Goal: Task Accomplishment & Management: Use online tool/utility

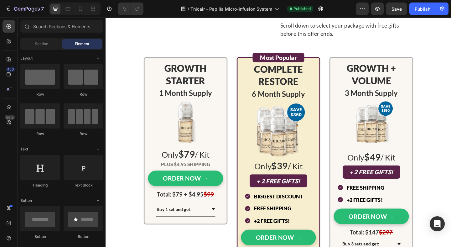
scroll to position [2668, 0]
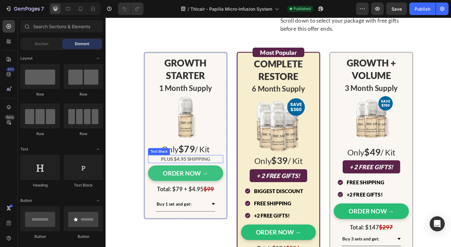
click at [157, 180] on button "ORDER NOW →" at bounding box center [193, 186] width 82 height 17
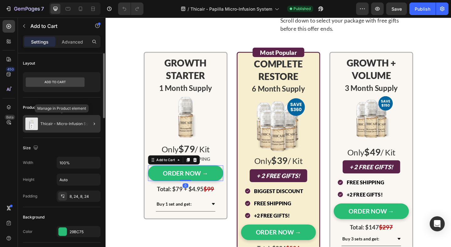
click at [57, 122] on p "Thicair - Micro-Infusion System" at bounding box center [68, 124] width 57 height 4
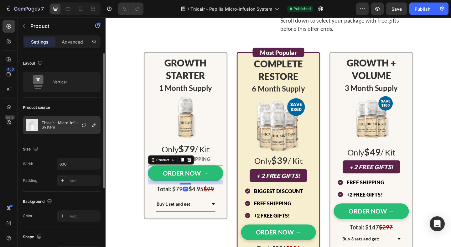
click at [57, 122] on p "Thicair - Micro-Infusion System" at bounding box center [70, 125] width 56 height 9
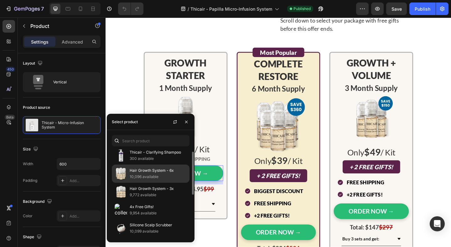
scroll to position [2, 0]
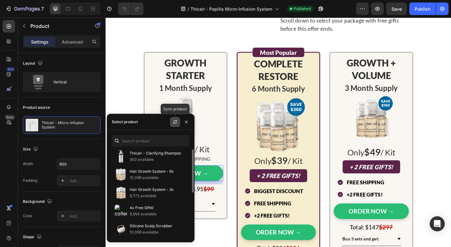
click at [174, 119] on button "button" at bounding box center [175, 122] width 10 height 10
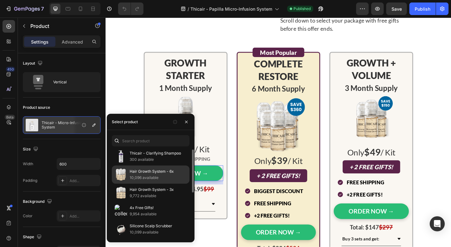
scroll to position [0, 0]
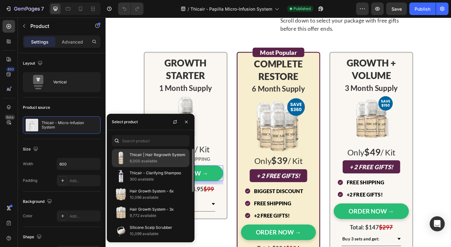
click at [150, 160] on p "6,000 available" at bounding box center [158, 161] width 57 height 6
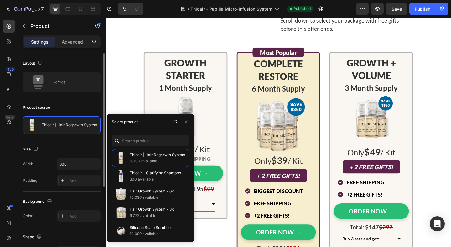
click at [84, 140] on div "Size Width 600 Padding Add..." at bounding box center [62, 165] width 78 height 52
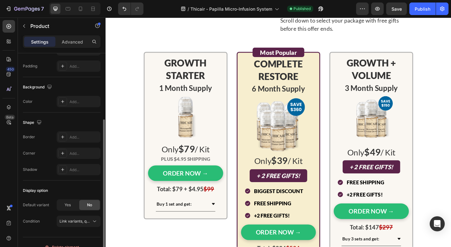
scroll to position [124, 0]
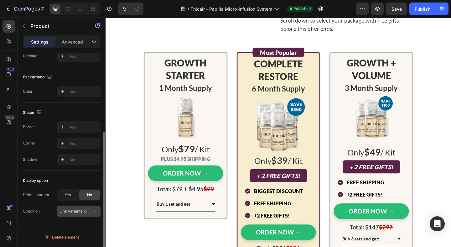
click at [86, 211] on span "Link variants, quantity <br> between same products" at bounding box center [106, 211] width 92 height 5
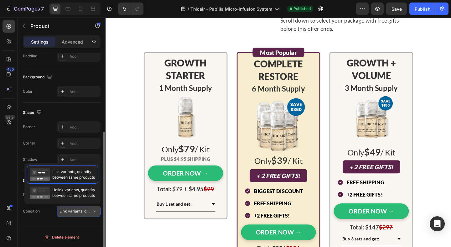
click at [86, 211] on span "Link variants, quantity <br> between same products" at bounding box center [106, 211] width 92 height 5
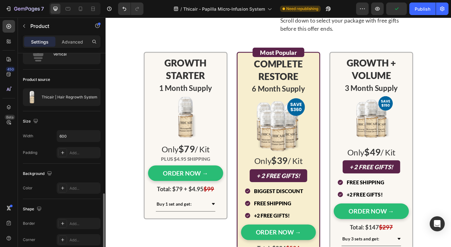
scroll to position [0, 0]
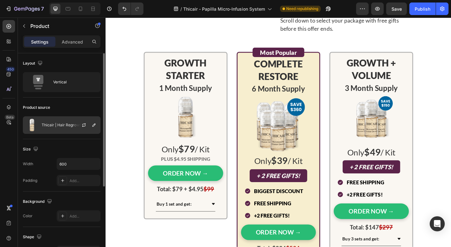
click at [57, 127] on p "Thicair | Hair Regrowth System" at bounding box center [70, 125] width 56 height 4
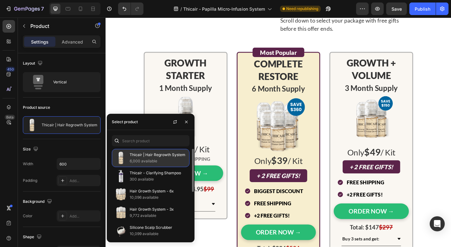
click at [166, 155] on p "Thicair | Hair Regrowth System" at bounding box center [158, 155] width 57 height 6
click at [143, 160] on p "6,000 available" at bounding box center [158, 161] width 57 height 6
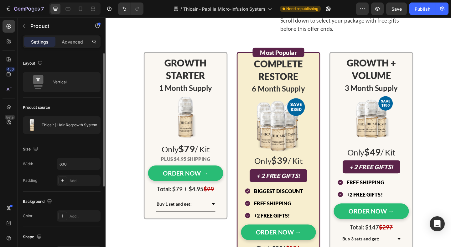
click at [73, 141] on div "Size Width 600 Padding Add..." at bounding box center [62, 165] width 78 height 52
click at [96, 126] on icon "button" at bounding box center [93, 125] width 5 height 5
click at [85, 151] on div "Size" at bounding box center [62, 149] width 78 height 10
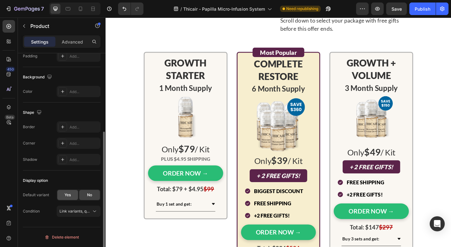
click at [73, 197] on div "Yes" at bounding box center [67, 195] width 21 height 10
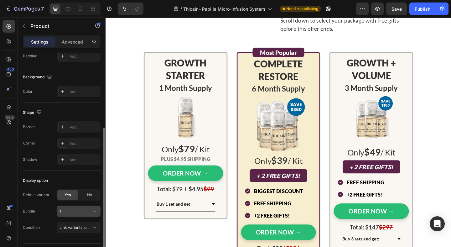
click at [82, 208] on div "1" at bounding box center [79, 211] width 38 height 6
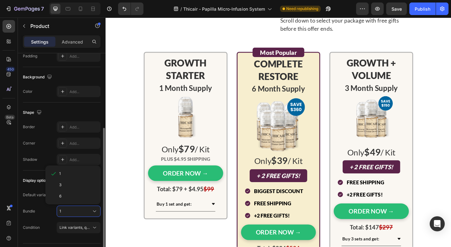
click at [43, 218] on div "Default variant Yes No Bundle 1 1 3 6 Condition Link variants, quantity <br> be…" at bounding box center [62, 211] width 78 height 44
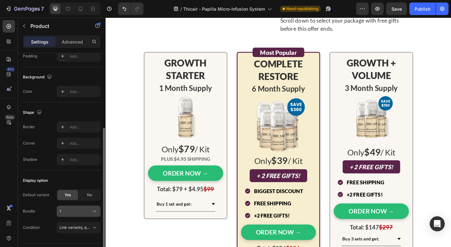
click at [70, 215] on button "1" at bounding box center [79, 211] width 44 height 11
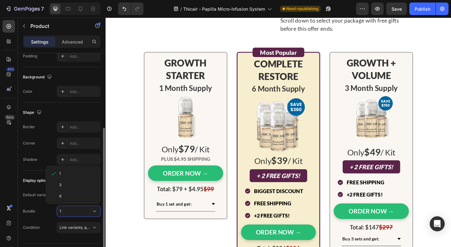
click at [44, 218] on div "Default variant Yes No Bundle 1 1 3 6 Condition Link variants, quantity <br> be…" at bounding box center [62, 211] width 78 height 44
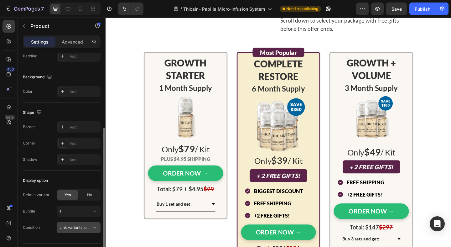
click at [61, 229] on span "Link variants, quantity <br> between same products" at bounding box center [106, 227] width 92 height 5
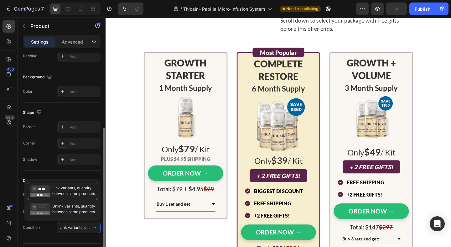
click at [49, 230] on div "Condition Link variants, quantity <br> between same products" at bounding box center [62, 227] width 78 height 11
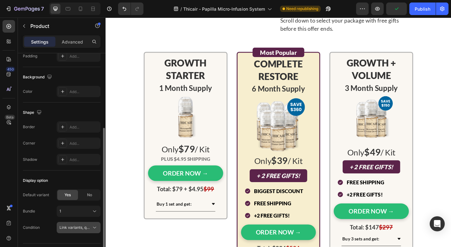
click at [66, 230] on span "Link variants, quantity <br> between same products" at bounding box center [76, 228] width 32 height 6
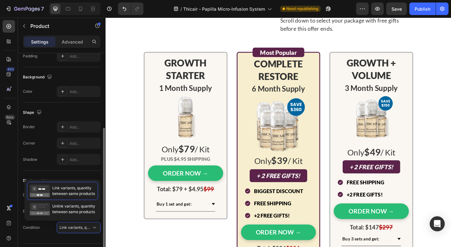
click at [46, 231] on div "Condition Link variants, quantity <br> between same products" at bounding box center [62, 227] width 78 height 11
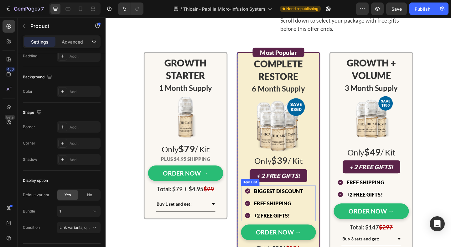
scroll to position [2698, 0]
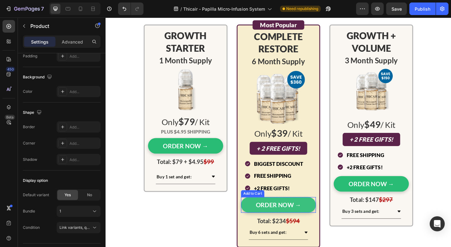
click at [259, 221] on button "ORDER NOW →" at bounding box center [294, 221] width 82 height 17
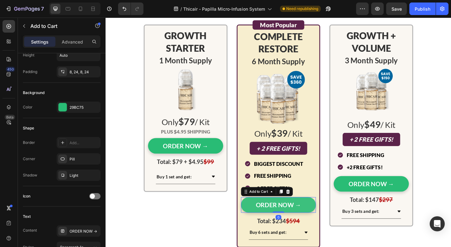
scroll to position [0, 0]
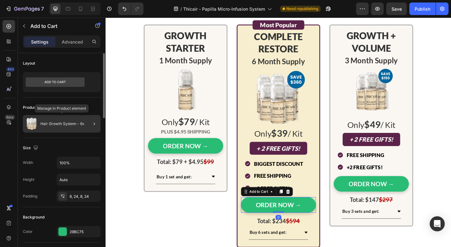
click at [69, 130] on div "Hair Growth System - 6x" at bounding box center [62, 124] width 78 height 18
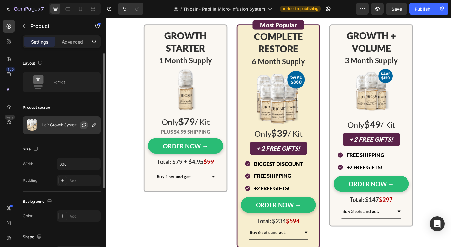
click at [81, 126] on icon "button" at bounding box center [83, 125] width 5 height 5
click at [65, 126] on p "Hair Growth System - 6x" at bounding box center [64, 125] width 44 height 4
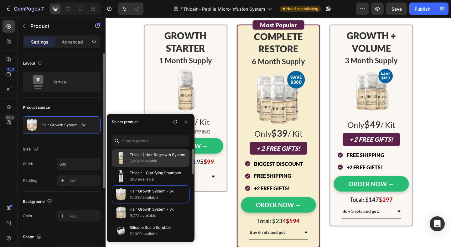
click at [157, 160] on p "6,000 available" at bounding box center [158, 161] width 57 height 6
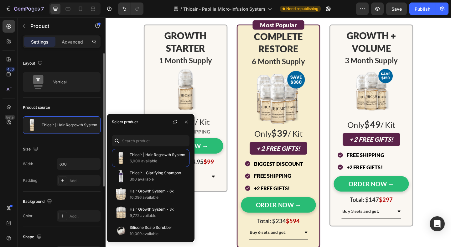
scroll to position [124, 0]
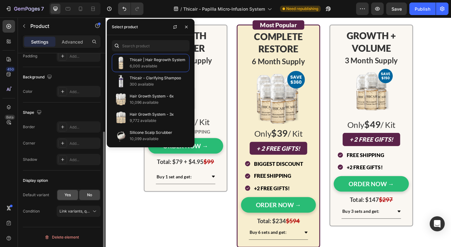
click at [73, 197] on div "Yes" at bounding box center [67, 195] width 21 height 10
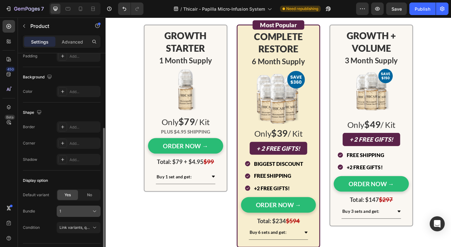
click at [75, 211] on div "1" at bounding box center [75, 211] width 31 height 6
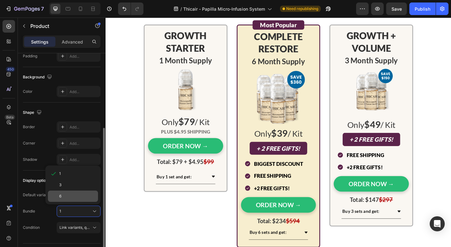
click at [71, 198] on div "6" at bounding box center [77, 196] width 36 height 6
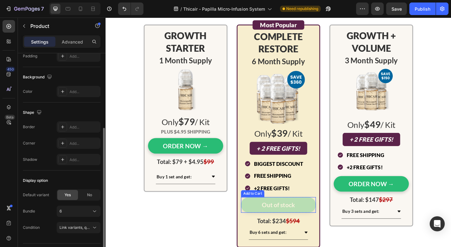
click at [325, 218] on button "Out of stock" at bounding box center [294, 221] width 82 height 17
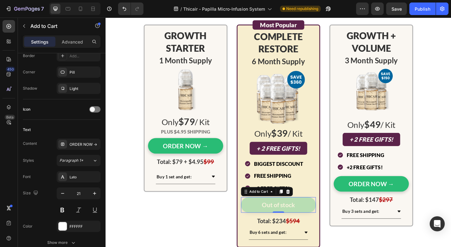
scroll to position [0, 0]
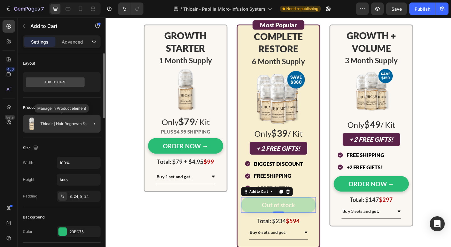
click at [58, 124] on p "Thicair | Hair Regrowth System" at bounding box center [68, 124] width 56 height 4
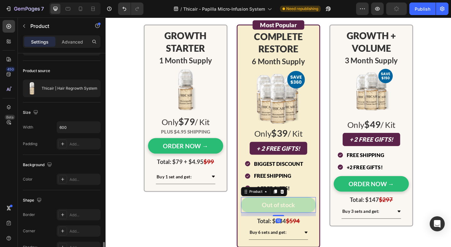
scroll to position [141, 0]
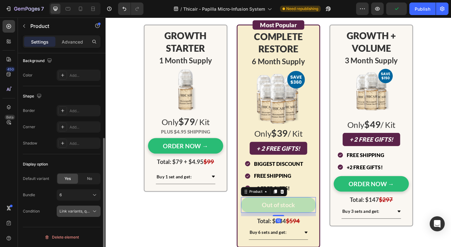
click at [74, 206] on button "Link variants, quantity <br> between same products" at bounding box center [79, 211] width 44 height 11
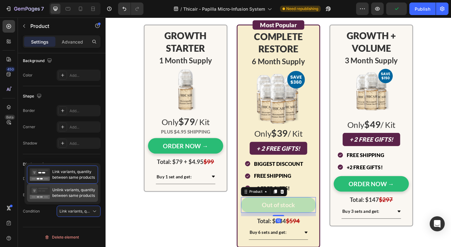
click at [74, 196] on span "Unlink variants, quantity between same products" at bounding box center [73, 192] width 43 height 11
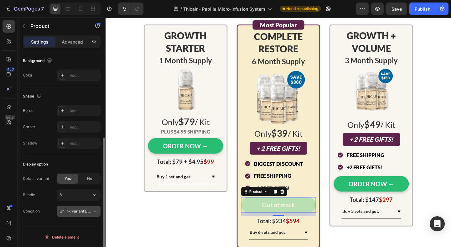
click at [78, 212] on span "Unlink variants, quantity <br> between same products" at bounding box center [108, 211] width 96 height 5
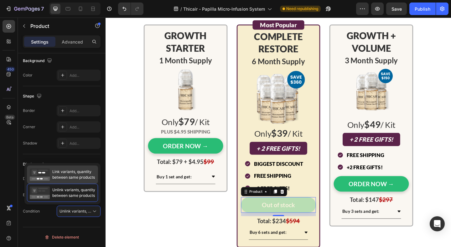
click at [72, 178] on span "Link variants, quantity between same products" at bounding box center [73, 174] width 43 height 11
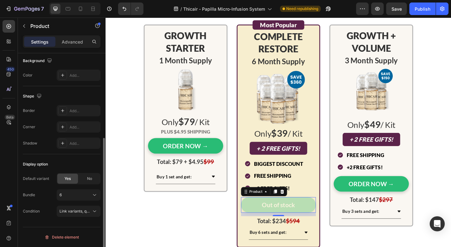
click at [47, 186] on div "Default variant Yes No Bundle 6" at bounding box center [62, 187] width 78 height 28
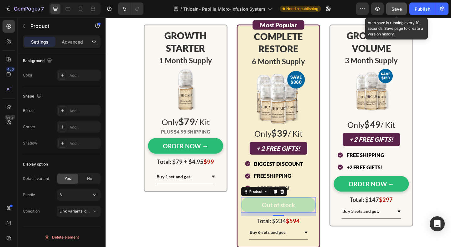
drag, startPoint x: 398, startPoint y: 11, endPoint x: 22, endPoint y: 3, distance: 376.4
click at [398, 11] on span "Save" at bounding box center [397, 8] width 10 height 5
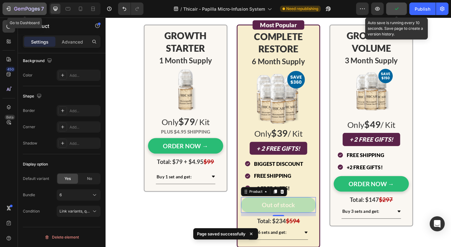
click at [29, 12] on div "7" at bounding box center [29, 9] width 30 height 8
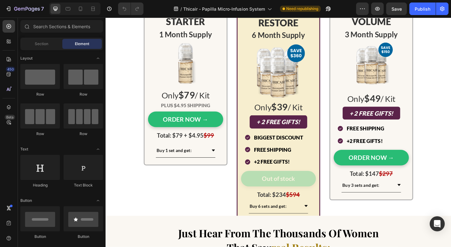
scroll to position [2642, 0]
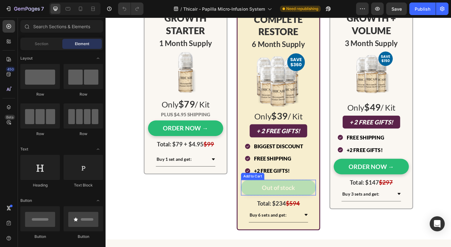
click at [259, 198] on button "Out of stock" at bounding box center [294, 202] width 82 height 17
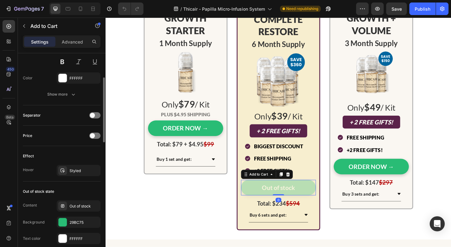
scroll to position [476, 0]
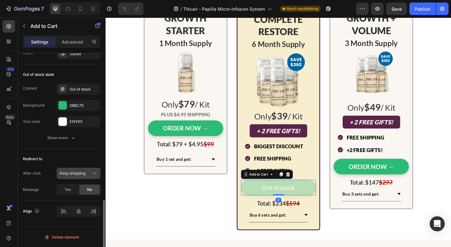
click at [69, 172] on span "Keep shopping" at bounding box center [73, 173] width 26 height 5
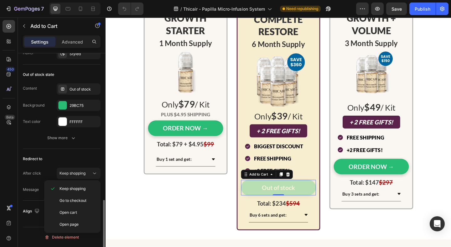
click at [57, 164] on div "Redirect to" at bounding box center [62, 159] width 78 height 10
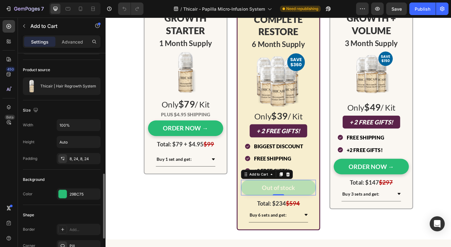
scroll to position [29, 0]
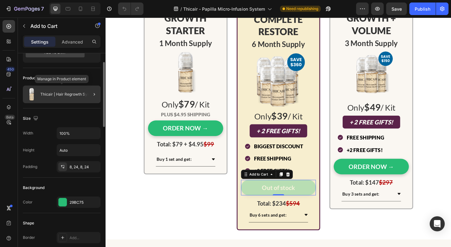
click at [55, 98] on div "Thicair | Hair Regrowth System" at bounding box center [62, 95] width 78 height 18
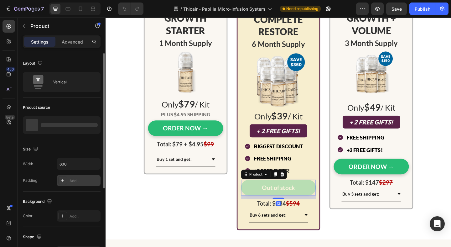
scroll to position [141, 0]
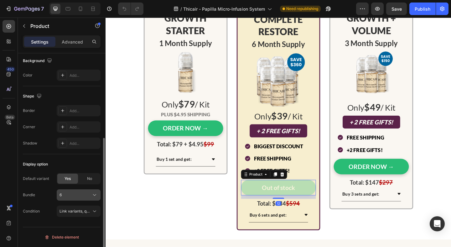
click at [76, 197] on div "6" at bounding box center [75, 195] width 31 height 6
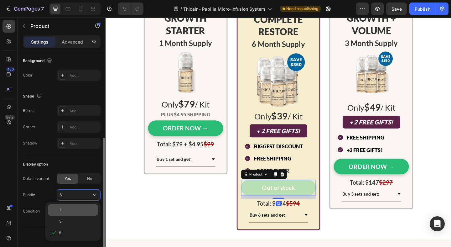
click at [75, 213] on div "1" at bounding box center [73, 209] width 50 height 11
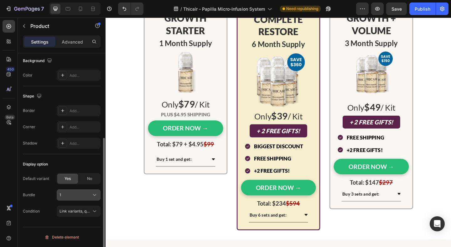
click at [77, 198] on button "1" at bounding box center [79, 194] width 44 height 11
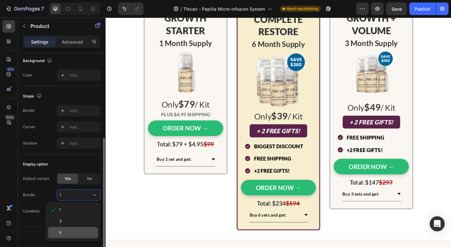
click at [72, 230] on div "6" at bounding box center [77, 233] width 36 height 6
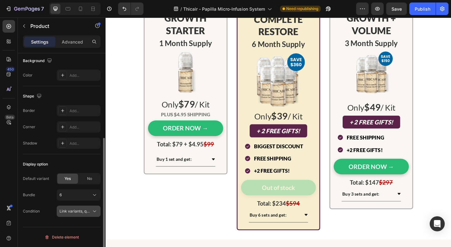
click at [85, 209] on span "Link variants, quantity <br> between same products" at bounding box center [106, 211] width 92 height 5
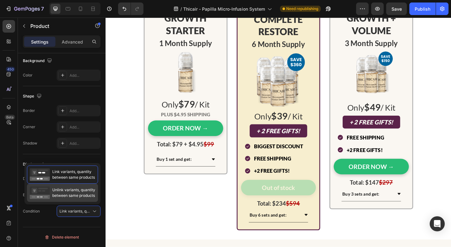
click at [85, 199] on div "Unlink variants, quantity between same products" at bounding box center [62, 192] width 65 height 13
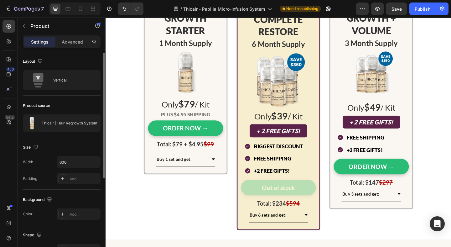
scroll to position [0, 0]
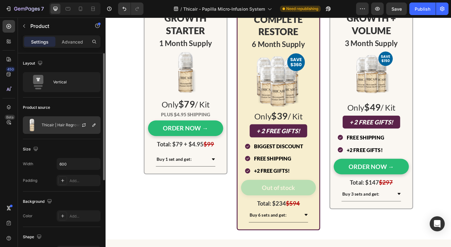
click at [57, 128] on div "Thicair | Hair Regrowth System" at bounding box center [62, 125] width 78 height 18
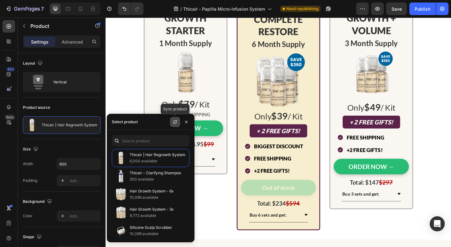
click at [172, 126] on button "button" at bounding box center [175, 122] width 10 height 10
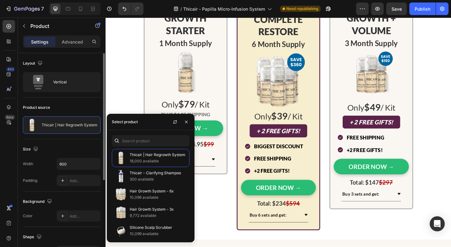
click at [71, 140] on div "Size Width 600 Padding Add..." at bounding box center [62, 165] width 78 height 52
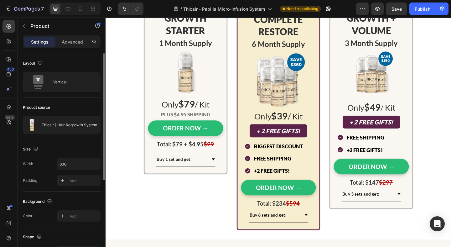
scroll to position [141, 0]
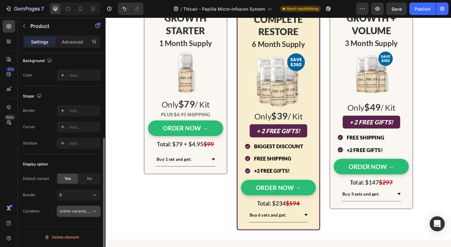
click at [82, 206] on button "Unlink variants, quantity <br> between same products" at bounding box center [79, 211] width 44 height 11
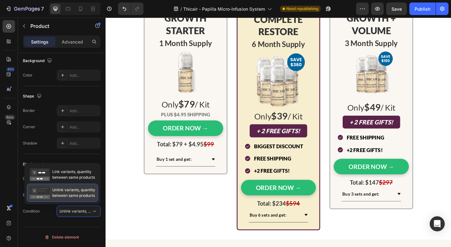
drag, startPoint x: 77, startPoint y: 182, endPoint x: 77, endPoint y: 196, distance: 13.2
click at [77, 182] on div "Link variants, quantity between same products" at bounding box center [62, 174] width 71 height 18
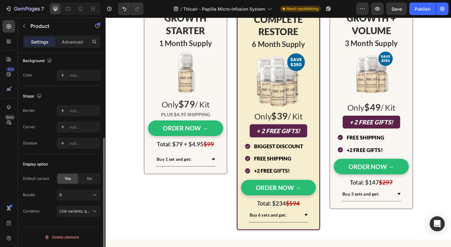
click at [46, 211] on div "Condition Link variants, quantity <br> between same products" at bounding box center [62, 211] width 78 height 11
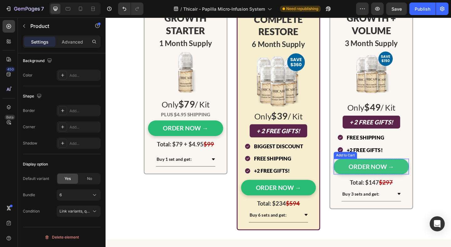
click at [361, 176] on button "ORDER NOW →" at bounding box center [395, 179] width 82 height 17
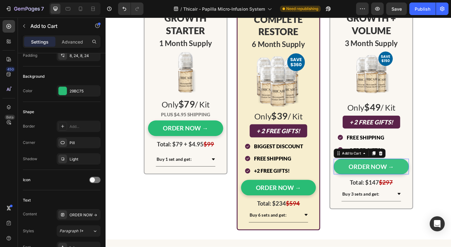
scroll to position [0, 0]
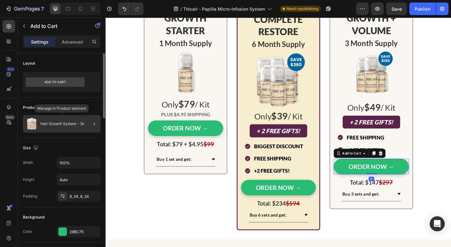
click at [64, 125] on p "Hair Growth System - 3x" at bounding box center [62, 124] width 44 height 4
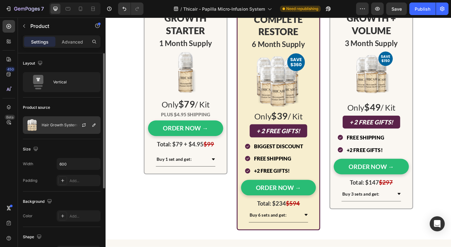
click at [57, 124] on p "Hair Growth System - 3x" at bounding box center [64, 125] width 44 height 4
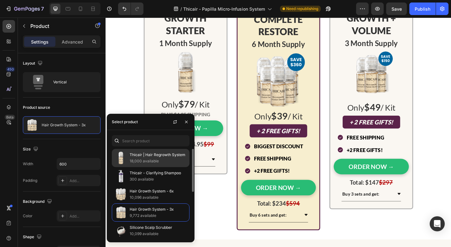
click at [131, 158] on p "18,000 available" at bounding box center [158, 161] width 57 height 6
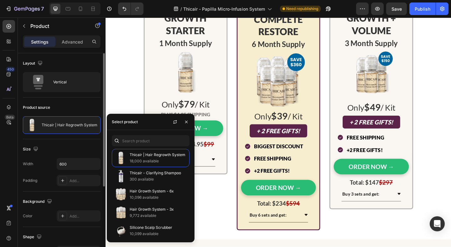
scroll to position [124, 0]
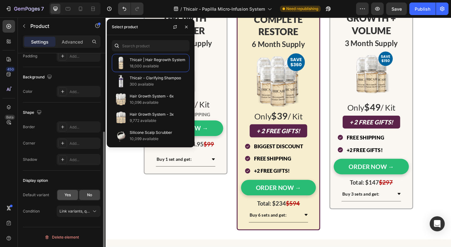
click at [74, 199] on div "Yes" at bounding box center [67, 195] width 21 height 10
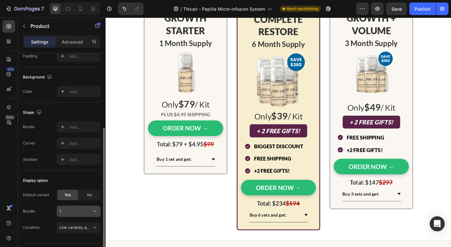
click at [76, 211] on div "1" at bounding box center [75, 211] width 31 height 6
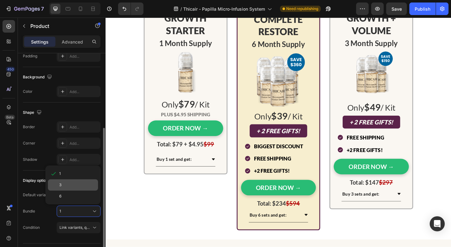
click at [68, 186] on div "3" at bounding box center [77, 185] width 36 height 6
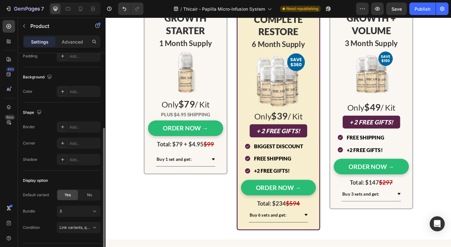
click at [39, 205] on div "Default variant Yes No Bundle 3" at bounding box center [62, 203] width 78 height 28
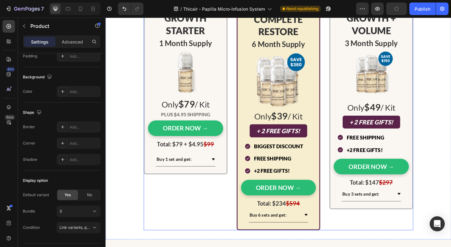
click at [214, 210] on div "GROWTH STARTER Text Block 1 Month Supply Text Block Image Only $79 / Kit Text B…" at bounding box center [192, 127] width 91 height 243
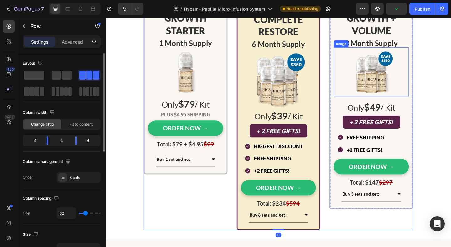
scroll to position [2486, 0]
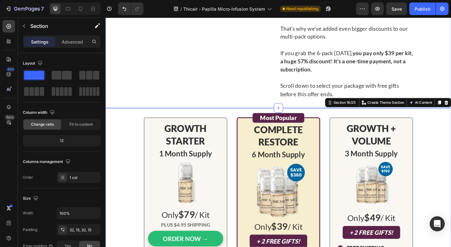
scroll to position [2532, 0]
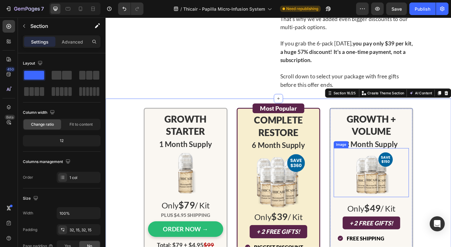
click at [389, 179] on img at bounding box center [394, 185] width 53 height 53
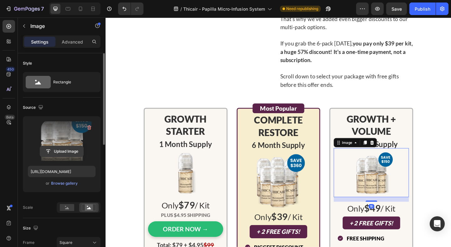
click at [57, 151] on input "file" at bounding box center [61, 151] width 43 height 11
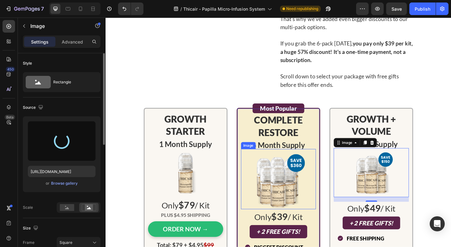
click at [286, 189] on img at bounding box center [293, 192] width 65 height 65
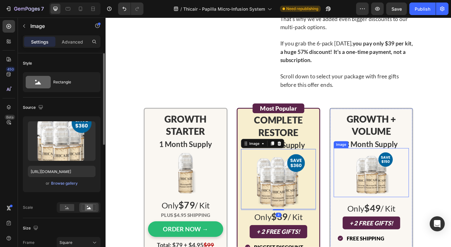
click at [378, 196] on img at bounding box center [394, 185] width 53 height 53
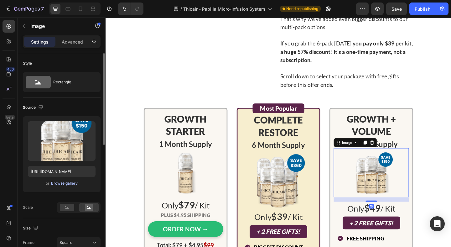
click at [68, 181] on div "Browse gallery" at bounding box center [64, 183] width 27 height 6
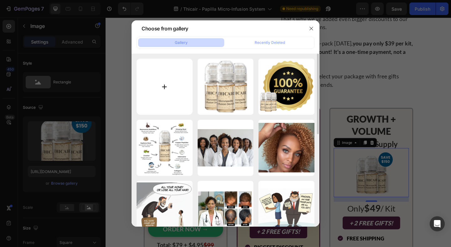
click at [180, 93] on input "file" at bounding box center [165, 87] width 56 height 56
type input "C:\fakepath\Renders (4).png"
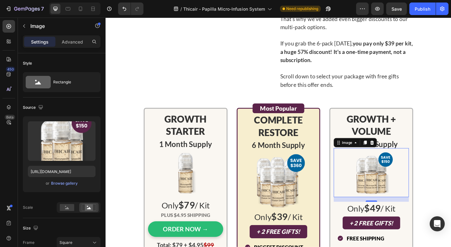
type input "https://cdn.shopify.com/s/files/1/0609/3442/2659/files/gempages_527440438852846…"
click at [258, 195] on div at bounding box center [294, 192] width 82 height 65
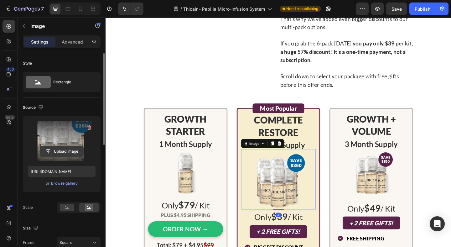
click at [67, 152] on input "file" at bounding box center [61, 151] width 43 height 11
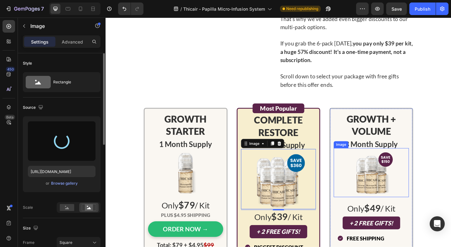
click at [386, 170] on img at bounding box center [394, 185] width 53 height 53
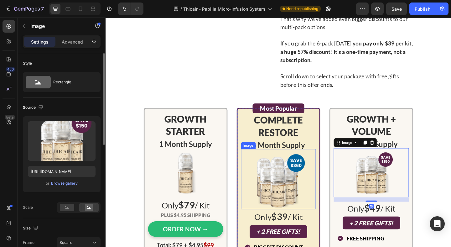
click at [320, 190] on img at bounding box center [293, 192] width 65 height 65
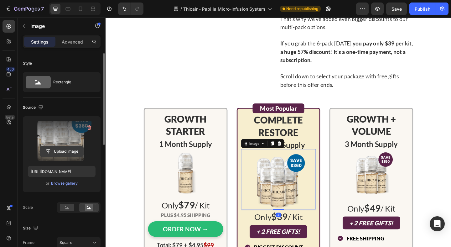
click at [70, 151] on input "file" at bounding box center [61, 151] width 43 height 11
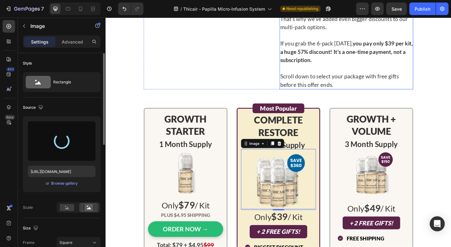
type input "https://cdn.shopify.com/s/files/1/0609/3442/2659/files/gempages_527440438852846…"
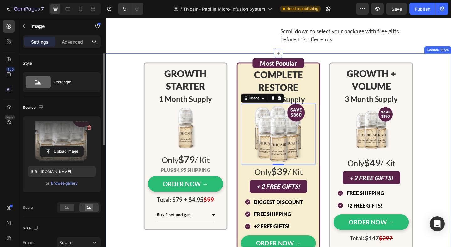
scroll to position [2584, 0]
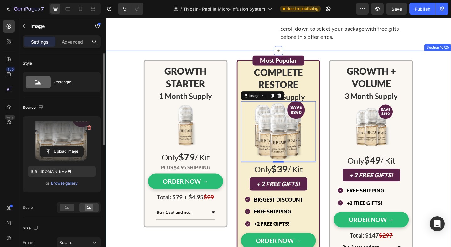
click at [451, 81] on div "GROWTH STARTER Text Block 1 Month Supply Text Block Image Only $79 / Kit Text B…" at bounding box center [293, 185] width 367 height 243
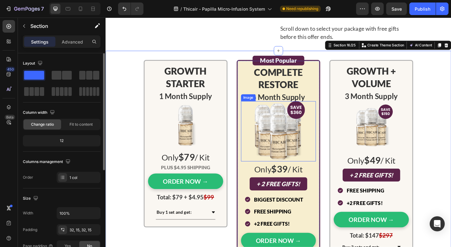
click at [300, 117] on img at bounding box center [293, 140] width 65 height 65
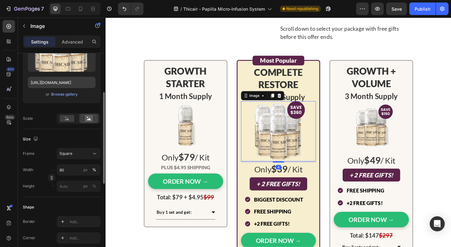
scroll to position [89, 0]
click at [71, 168] on input "80" at bounding box center [79, 169] width 44 height 11
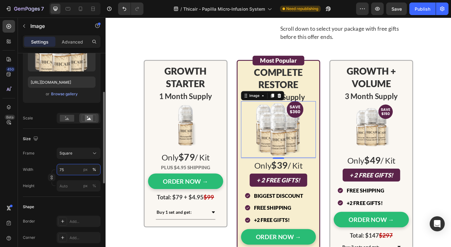
type input "75"
click at [59, 162] on div "Frame Square Width 75 px % Height px %" at bounding box center [62, 170] width 78 height 44
click at [74, 41] on p "Advanced" at bounding box center [72, 42] width 21 height 7
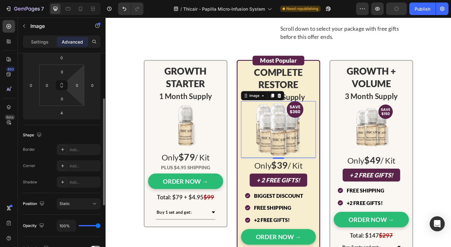
scroll to position [77, 0]
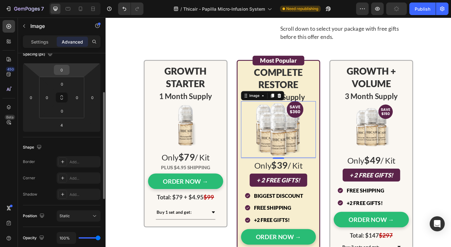
click at [66, 72] on input "0" at bounding box center [61, 69] width 13 height 9
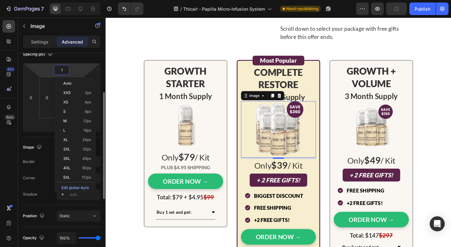
type input "12"
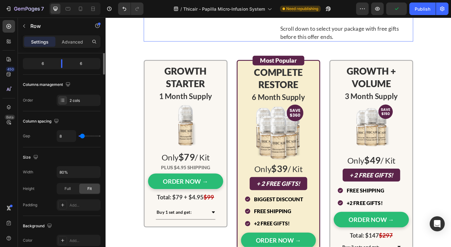
scroll to position [0, 0]
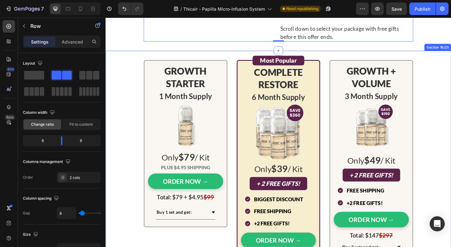
click at [446, 64] on div "GROWTH STARTER Text Block 1 Month Supply Text Block Image Only $79 / Kit Text B…" at bounding box center [293, 185] width 367 height 242
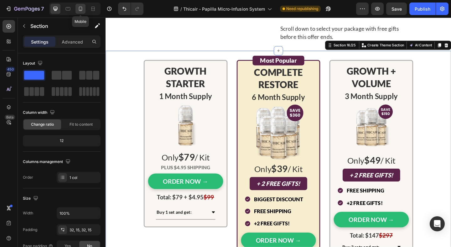
click at [76, 12] on div at bounding box center [81, 9] width 10 height 10
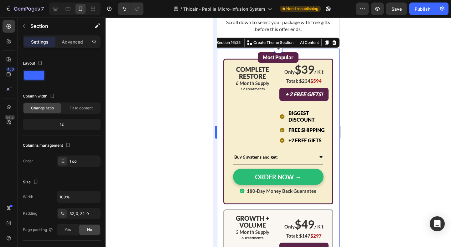
scroll to position [2608, 0]
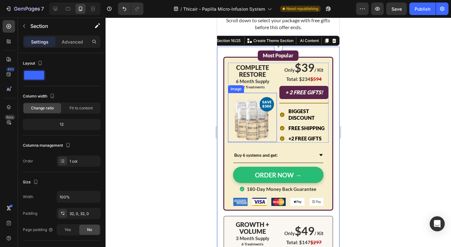
click at [269, 106] on img at bounding box center [252, 117] width 49 height 49
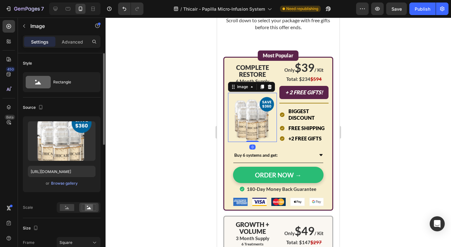
click at [70, 187] on div "Upload Image https://cdn.shopify.com/s/files/1/0609/3442/2659/files/gempages_52…" at bounding box center [62, 154] width 78 height 76
click at [70, 186] on div "Browse gallery" at bounding box center [64, 183] width 27 height 6
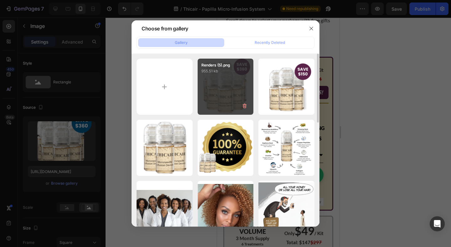
click at [225, 92] on div "Renders (5).png 955.51 kb" at bounding box center [226, 87] width 56 height 56
type input "https://cdn.shopify.com/s/files/1/0609/3442/2659/files/gempages_527440438852846…"
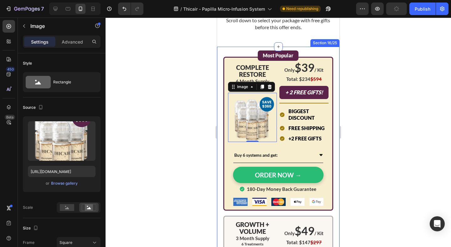
click at [364, 80] on div at bounding box center [279, 132] width 346 height 229
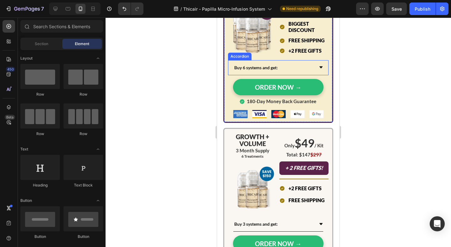
scroll to position [2720, 0]
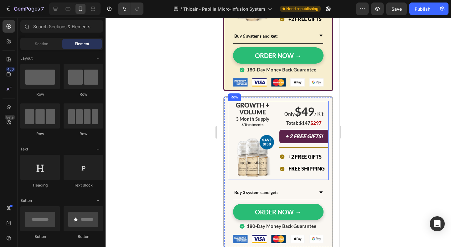
click at [255, 156] on img at bounding box center [252, 155] width 49 height 49
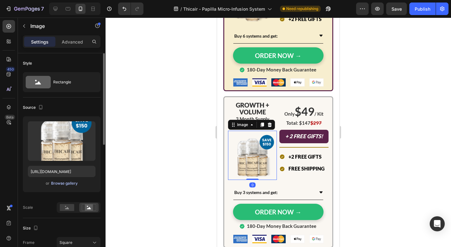
click at [69, 186] on div "Browse gallery" at bounding box center [64, 183] width 27 height 6
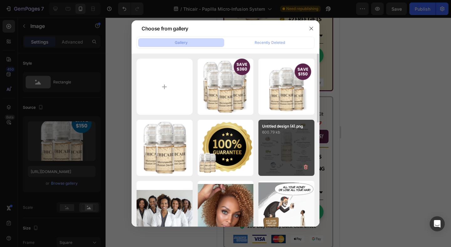
click at [0, 0] on div "Renders (4).png 691.29 kb" at bounding box center [0, 0] width 0 height 0
type input "https://cdn.shopify.com/s/files/1/0609/3442/2659/files/gempages_527440438852846…"
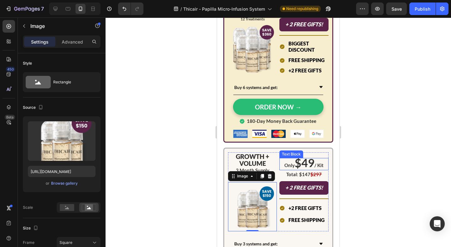
scroll to position [2669, 0]
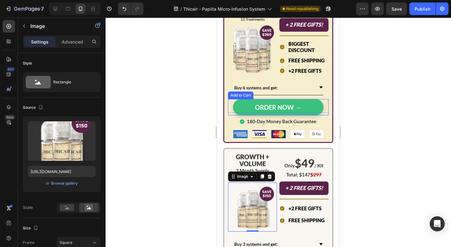
click at [237, 105] on button "ORDER NOW →" at bounding box center [278, 107] width 91 height 16
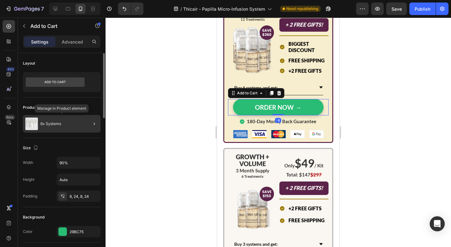
click at [53, 123] on p "6x Systems" at bounding box center [50, 124] width 21 height 4
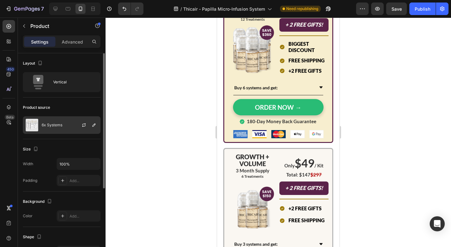
click at [50, 126] on p "6x Systems" at bounding box center [52, 125] width 21 height 4
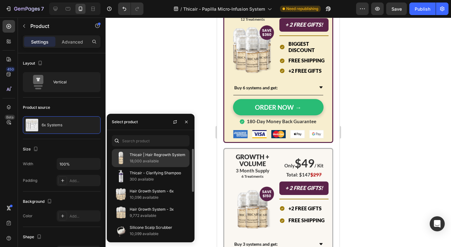
click at [142, 154] on p "Thicair | Hair Regrowth System" at bounding box center [158, 155] width 57 height 6
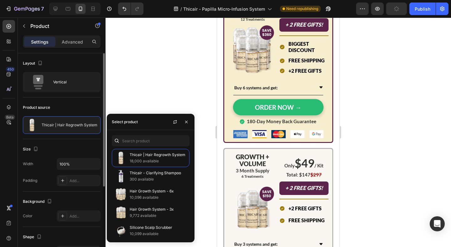
click at [63, 140] on div "Size Width 100% Padding Add..." at bounding box center [62, 165] width 78 height 52
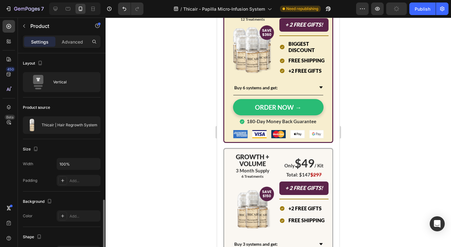
scroll to position [124, 0]
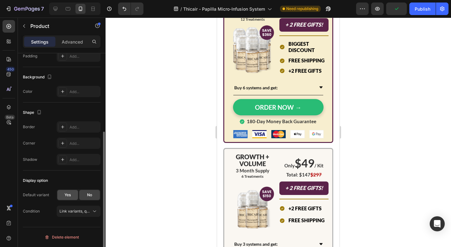
click at [69, 197] on span "Yes" at bounding box center [68, 195] width 6 height 6
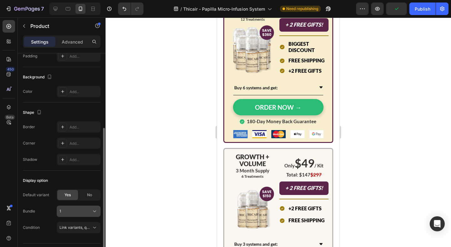
click at [76, 212] on div "1" at bounding box center [75, 211] width 31 height 6
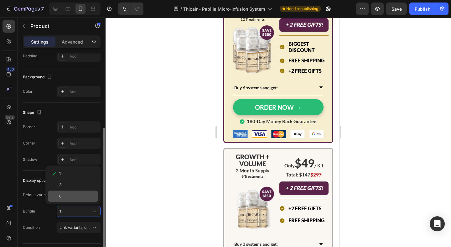
click at [70, 200] on div "6" at bounding box center [73, 195] width 50 height 11
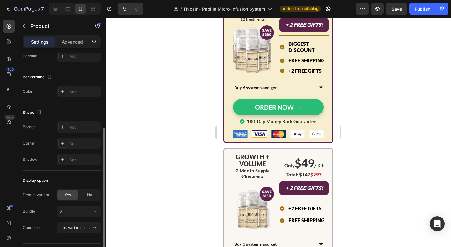
click at [72, 202] on div "Default variant Yes No Bundle 6" at bounding box center [62, 203] width 78 height 28
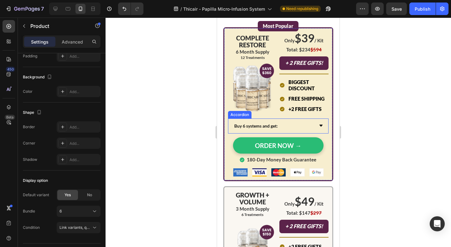
scroll to position [2625, 0]
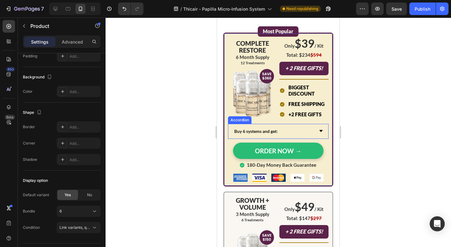
click at [232, 131] on div "Buy 6 systems and get:" at bounding box center [278, 131] width 100 height 15
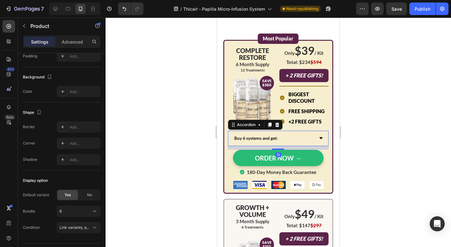
scroll to position [0, 0]
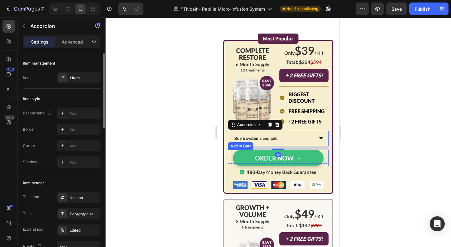
click at [237, 150] on button "ORDER NOW →" at bounding box center [278, 158] width 91 height 16
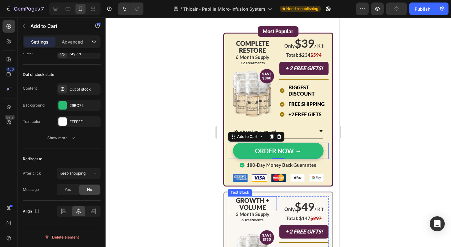
scroll to position [2732, 0]
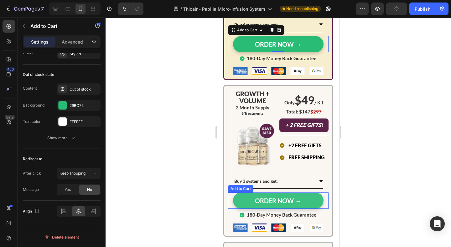
click at [235, 198] on button "ORDER NOW →" at bounding box center [278, 200] width 91 height 16
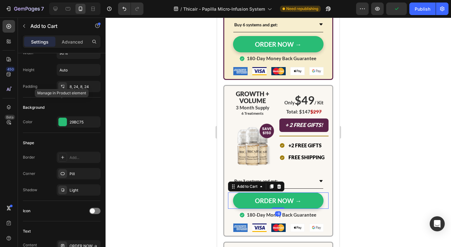
scroll to position [0, 0]
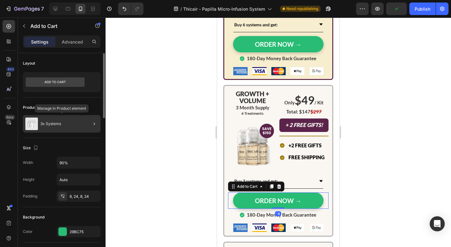
click at [63, 125] on div "3x Systems" at bounding box center [62, 124] width 78 height 18
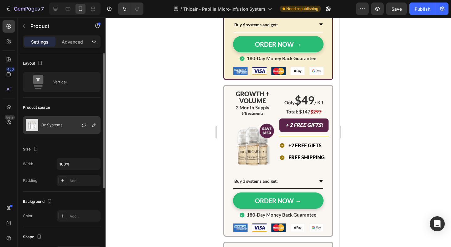
click at [55, 126] on p "3x Systems" at bounding box center [52, 125] width 21 height 4
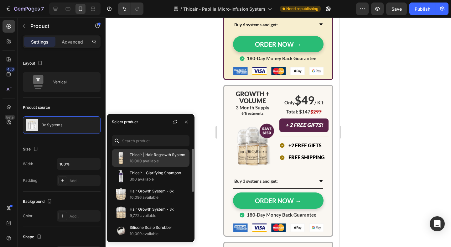
click at [141, 160] on p "18,000 available" at bounding box center [158, 161] width 57 height 6
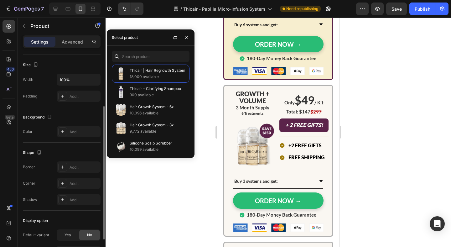
scroll to position [124, 0]
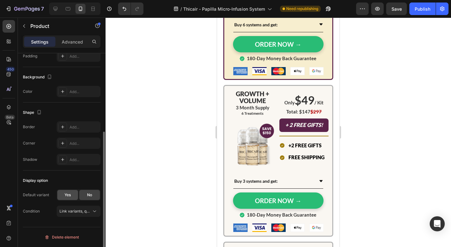
click at [71, 191] on div "Yes" at bounding box center [67, 195] width 21 height 10
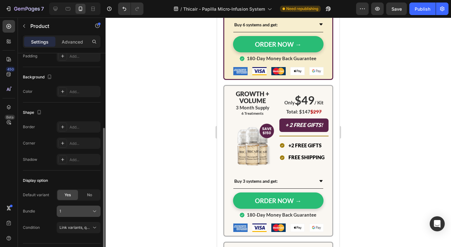
click at [71, 211] on div "1" at bounding box center [75, 211] width 31 height 6
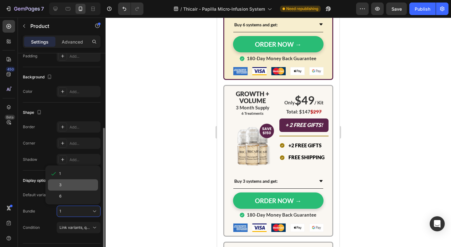
click at [67, 184] on div "3" at bounding box center [77, 185] width 36 height 6
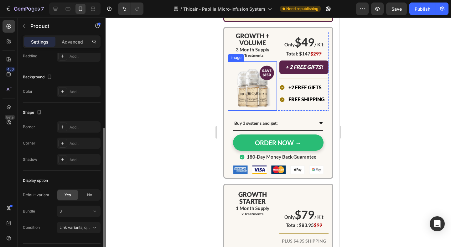
scroll to position [2825, 0]
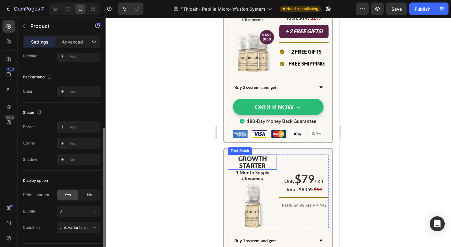
click at [255, 164] on p "GROWTH STARTER" at bounding box center [253, 162] width 48 height 14
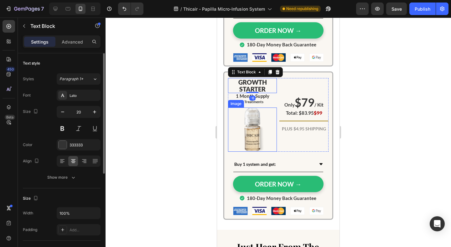
scroll to position [2911, 0]
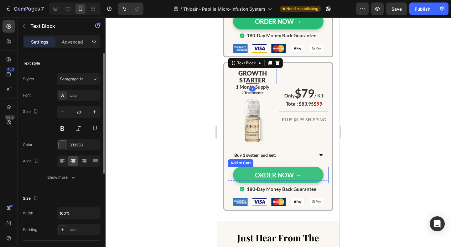
click at [235, 174] on button "ORDER NOW →" at bounding box center [278, 175] width 91 height 16
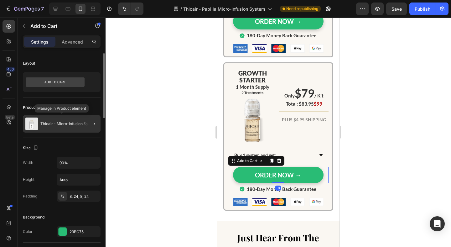
click at [59, 121] on div "Thicair - Micro-Infusion System" at bounding box center [62, 124] width 78 height 18
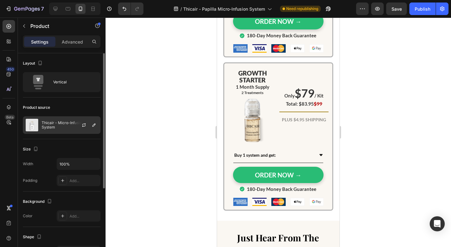
click at [60, 123] on p "Thicair - Micro-Infusion System" at bounding box center [70, 125] width 56 height 9
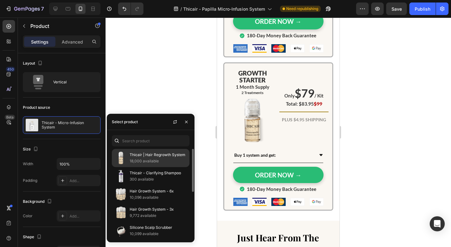
click at [139, 156] on p "Thicair | Hair Regrowth System" at bounding box center [158, 155] width 57 height 6
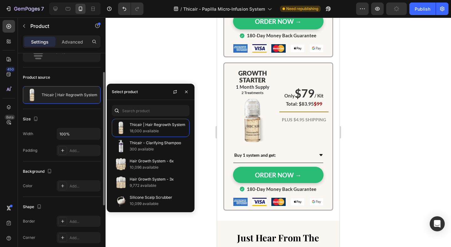
scroll to position [124, 0]
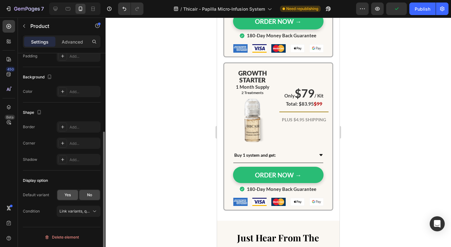
click at [68, 196] on span "Yes" at bounding box center [68, 195] width 6 height 6
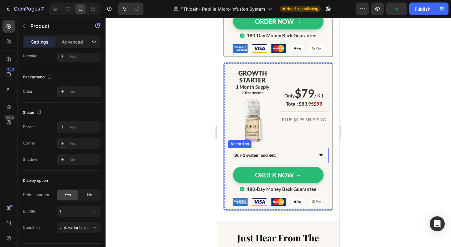
click at [239, 155] on p "Buy 1 system and get:" at bounding box center [255, 155] width 42 height 8
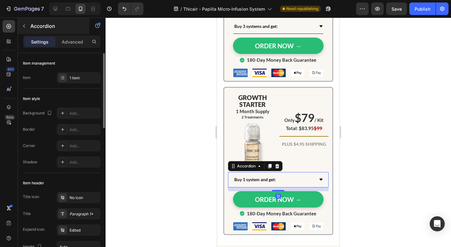
scroll to position [2824, 0]
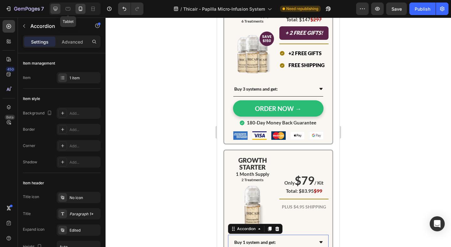
click at [57, 9] on icon at bounding box center [56, 9] width 4 height 4
type input "80%"
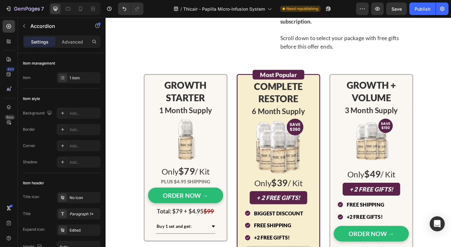
scroll to position [2559, 0]
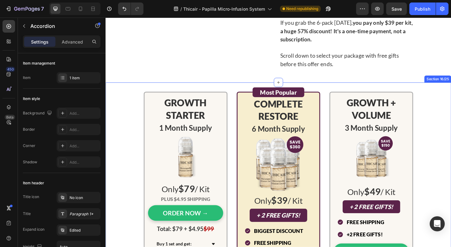
click at [451, 98] on div "GROWTH STARTER Text Block 1 Month Supply Text Block Image Only $79 / Kit Text B…" at bounding box center [293, 219] width 367 height 242
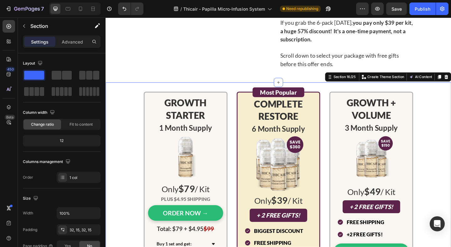
click at [451, 88] on div "GROWTH STARTER Text Block 1 Month Supply Text Block Image Only $79 / Kit Text B…" at bounding box center [294, 219] width 376 height 262
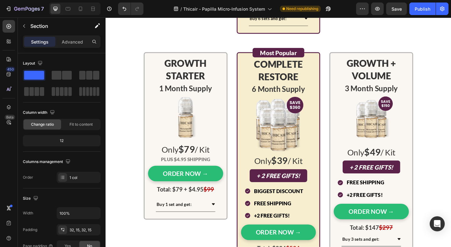
scroll to position [2860, 0]
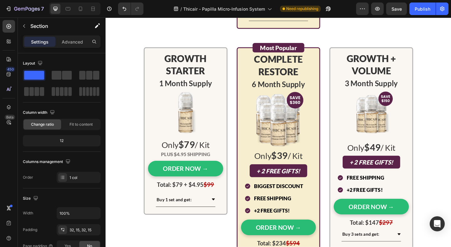
click at [443, 65] on div "GROWTH STARTER Text Block 1 Month Supply Text Block Image Only $79 / Kit Text B…" at bounding box center [293, 171] width 367 height 242
click at [451, 51] on div "GROWTH STARTER Text Block 1 Month Supply Text Block Image Only $79 / Kit Text B…" at bounding box center [293, 171] width 367 height 242
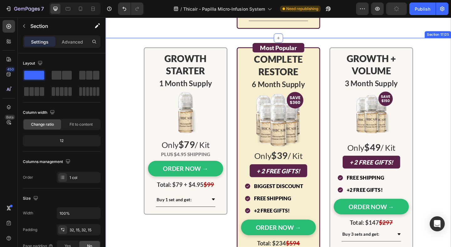
click at [347, 42] on div "GROWTH STARTER Text Block 1 Month Supply Text Block Image Only $79 / Kit Text B…" at bounding box center [294, 171] width 376 height 262
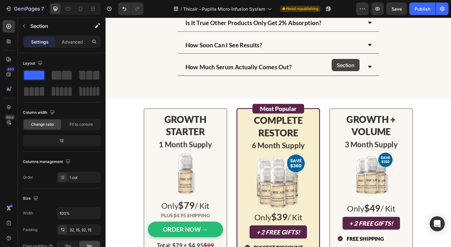
scroll to position [3959, 0]
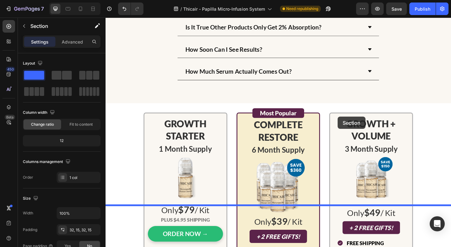
drag, startPoint x: 363, startPoint y: 34, endPoint x: 358, endPoint y: 125, distance: 91.9
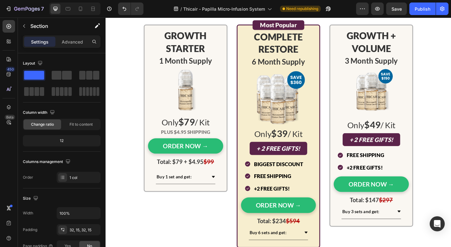
scroll to position [3751, 0]
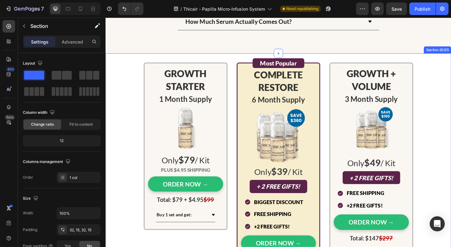
click at [451, 60] on div "GROWTH STARTER Text Block 1 Month Supply Text Block Image Only $79 / Kit Text B…" at bounding box center [294, 187] width 376 height 263
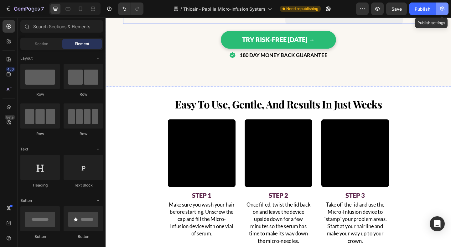
scroll to position [1426, 0]
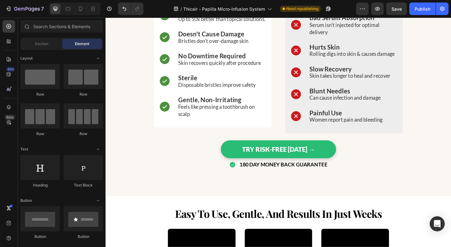
click at [441, 0] on div "7 Version history / Thicair - Papilla Micro-Infusion System Need republishing P…" at bounding box center [225, 9] width 451 height 18
click at [424, 8] on div "Publish" at bounding box center [423, 9] width 16 height 7
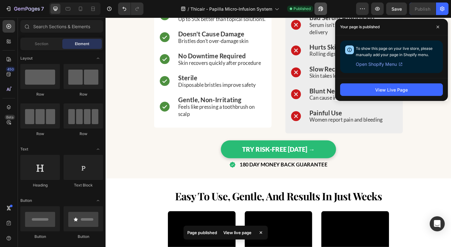
click at [323, 7] on icon "button" at bounding box center [321, 9] width 6 height 6
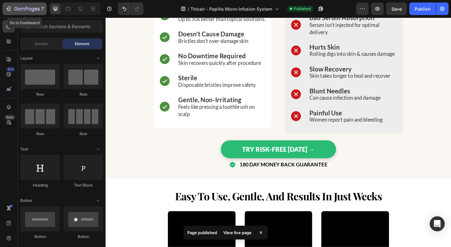
click at [34, 12] on icon "button" at bounding box center [27, 9] width 26 height 5
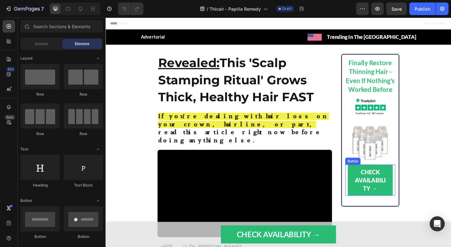
click at [374, 182] on link "Check Availability →" at bounding box center [393, 194] width 49 height 34
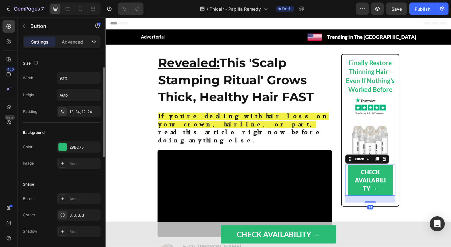
scroll to position [287, 0]
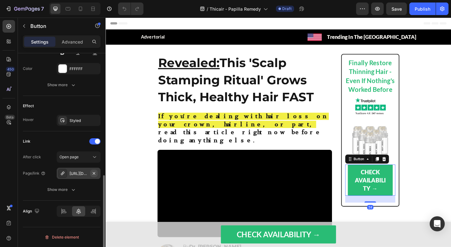
click at [96, 174] on icon "button" at bounding box center [93, 173] width 5 height 5
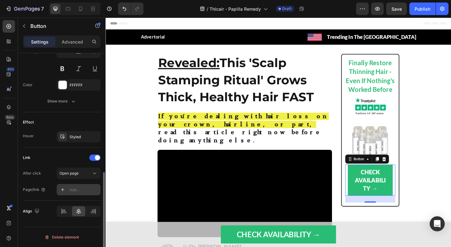
scroll to position [270, 0]
click at [78, 186] on div "Add..." at bounding box center [79, 189] width 44 height 11
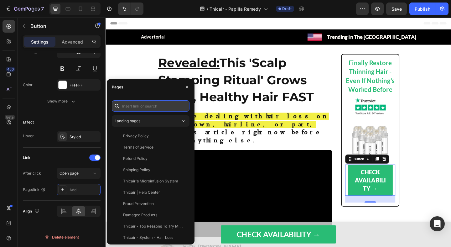
click at [145, 109] on input "text" at bounding box center [151, 105] width 78 height 11
paste input "https://thicair.com/pages/lp-1-p"
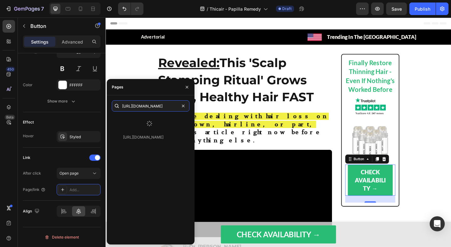
type input "https://thicair.com/pages/lp-1-p"
click at [147, 119] on div at bounding box center [149, 123] width 75 height 16
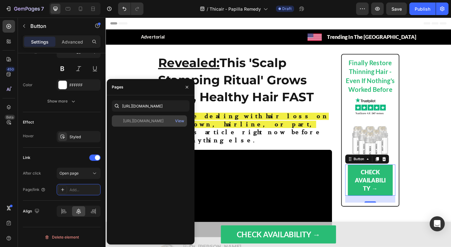
click at [146, 123] on div "https://thicair.com/pages/lp-1-p" at bounding box center [143, 121] width 40 height 6
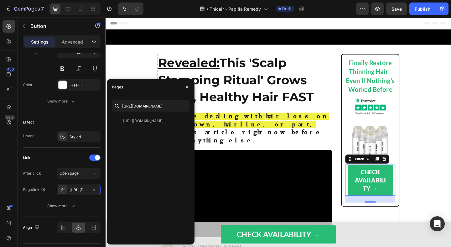
scroll to position [103, 0]
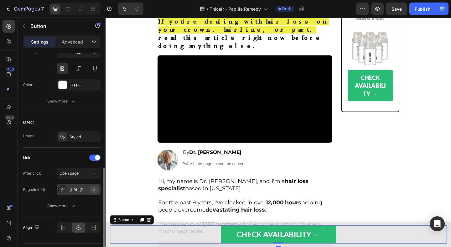
click at [92, 191] on icon "button" at bounding box center [93, 189] width 5 height 5
click at [74, 191] on div "Add..." at bounding box center [84, 190] width 29 height 6
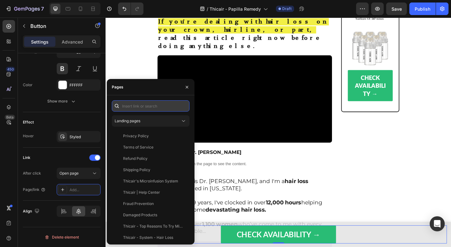
click at [145, 107] on input "text" at bounding box center [151, 105] width 78 height 11
paste input "https://thicair.com/pages/lp-1-p"
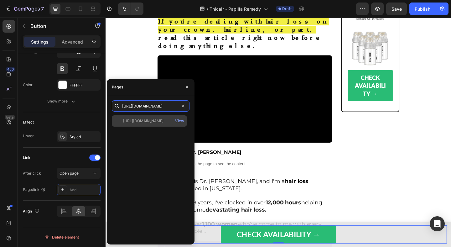
type input "https://thicair.com/pages/lp-1-p"
click at [137, 123] on div "https://thicair.com/pages/lp-1-p" at bounding box center [143, 121] width 40 height 6
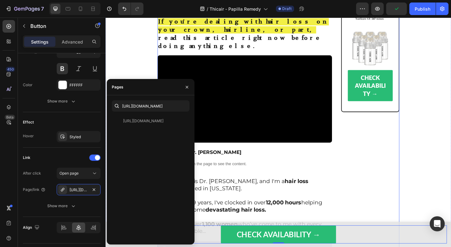
click at [372, 167] on div "Finally Restore Thinning Hair - Even If Nothing's Worked Before Text Block Imag…" at bounding box center [393, 169] width 63 height 430
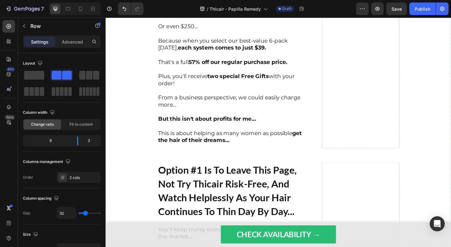
scroll to position [4208, 0]
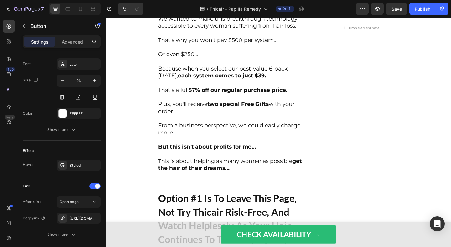
scroll to position [287, 0]
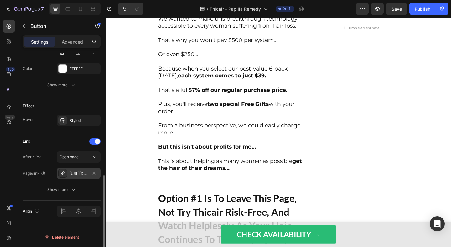
click at [72, 175] on div "https://thicair.com/lp-1" at bounding box center [79, 174] width 18 height 6
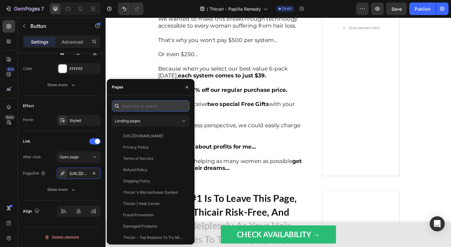
click at [135, 110] on input "text" at bounding box center [151, 105] width 78 height 11
paste input "https://thicair.com/pages/lp-1-p"
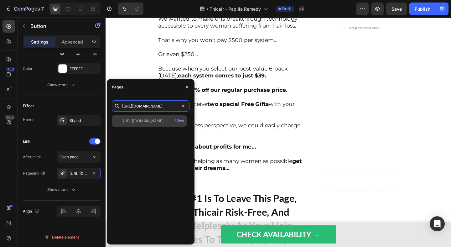
type input "https://thicair.com/pages/lp-1-p"
click at [145, 123] on div "https://thicair.com/pages/lp-1-p" at bounding box center [143, 121] width 40 height 6
click at [138, 119] on div "https://thicair.com/pages/lp-1-p" at bounding box center [143, 121] width 40 height 6
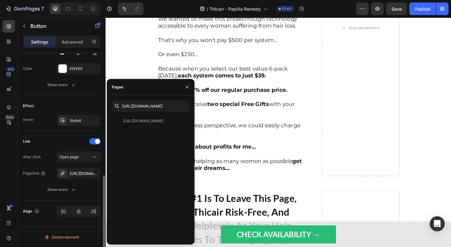
click at [45, 170] on div "Page/link" at bounding box center [34, 173] width 23 height 10
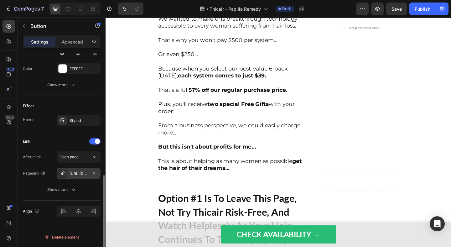
click at [71, 172] on div "https://thicair.com/lp-1-p" at bounding box center [79, 174] width 18 height 6
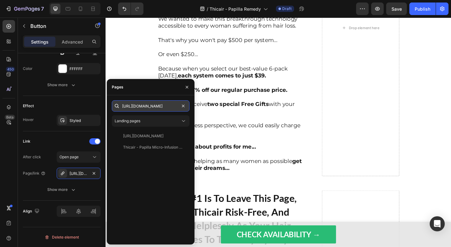
scroll to position [0, 2]
drag, startPoint x: 147, startPoint y: 106, endPoint x: 187, endPoint y: 108, distance: 40.2
click at [187, 108] on input "https://thicair.com/pages/lp-1-p" at bounding box center [151, 105] width 78 height 11
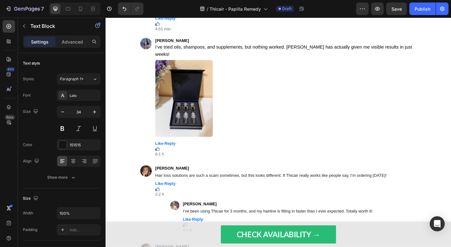
scroll to position [5124, 0]
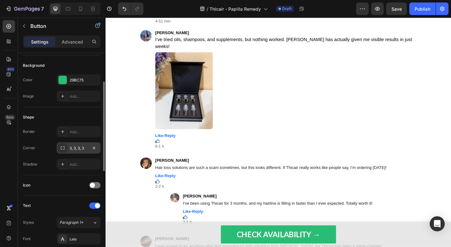
scroll to position [287, 0]
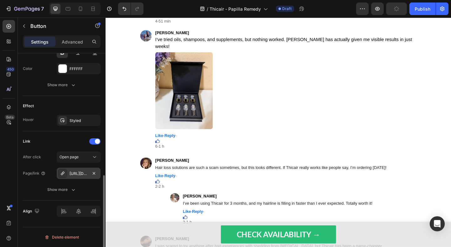
click at [71, 175] on div "https://thicair.com/lp-1" at bounding box center [79, 174] width 18 height 6
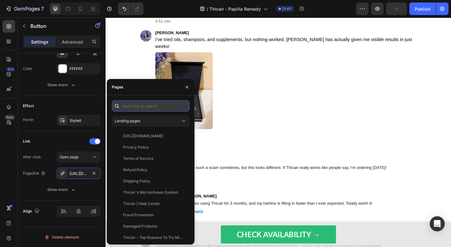
click at [156, 104] on input "text" at bounding box center [151, 105] width 78 height 11
paste input "https://thicair.com/pages/lp-1-p"
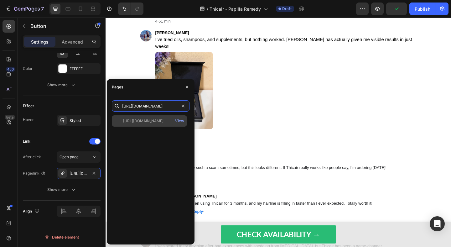
type input "https://thicair.com/pages/lp-1-p"
click at [144, 118] on div "https://thicair.com/pages/lp-1-p" at bounding box center [143, 121] width 40 height 6
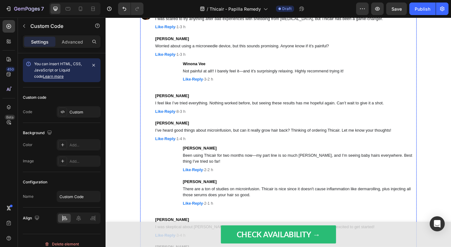
scroll to position [5359, 0]
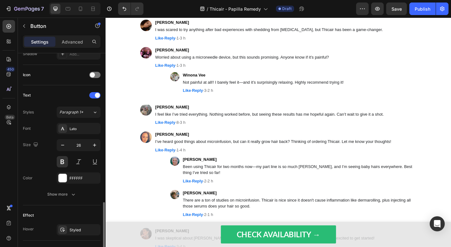
scroll to position [287, 0]
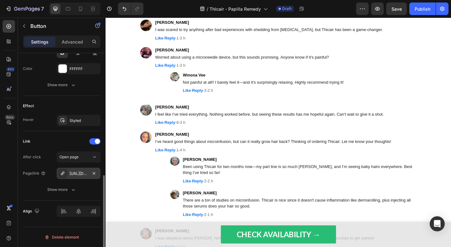
click at [70, 171] on div "https://thicair.com/lp-1" at bounding box center [79, 174] width 18 height 6
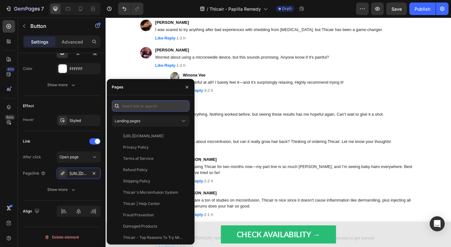
click at [145, 104] on input "text" at bounding box center [151, 105] width 78 height 11
paste input "https://thicair.com/pages/lp-1-p"
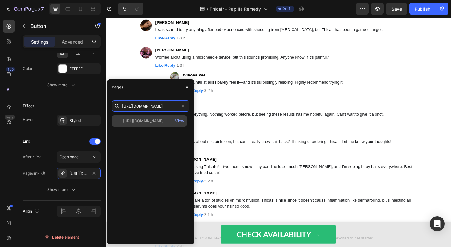
type input "https://thicair.com/pages/lp-1-p"
click at [153, 120] on div "https://thicair.com/pages/lp-1-p" at bounding box center [143, 121] width 40 height 6
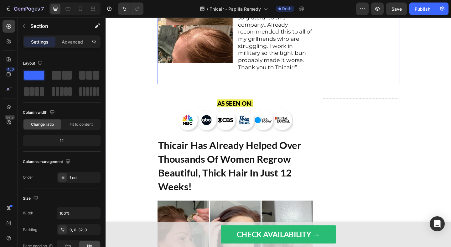
scroll to position [3205, 0]
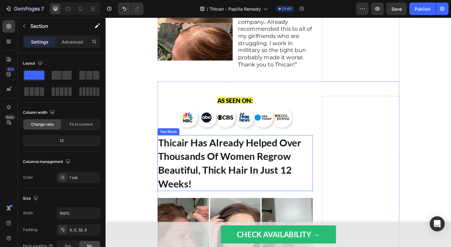
click at [261, 147] on strong "Thicair Has Already Helped Over Thousands Of Women Regrow Beautiful, Thick Hair…" at bounding box center [241, 176] width 156 height 58
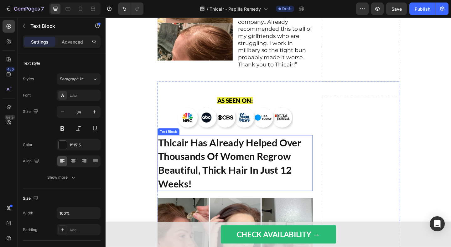
click at [261, 147] on strong "Thicair Has Already Helped Over Thousands Of Women Regrow Beautiful, Thick Hair…" at bounding box center [241, 176] width 156 height 58
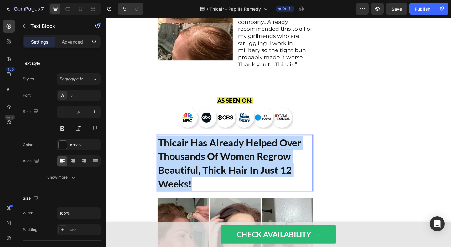
click at [261, 147] on strong "Thicair Has Already Helped Over Thousands Of Women Regrow Beautiful, Thick Hair…" at bounding box center [241, 176] width 156 height 58
copy strong "Thicair Has Already Helped Over Thousands Of Women Regrow Beautiful, Thick Hair…"
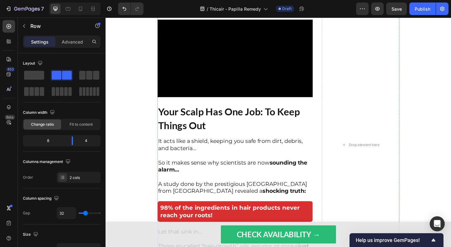
scroll to position [876, 0]
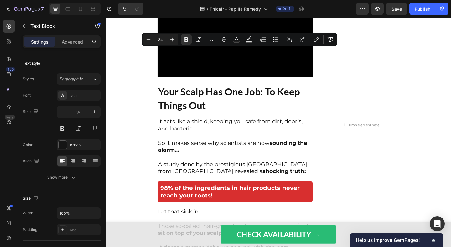
copy strong "The Truth No One Tells You About Hair Loss..."
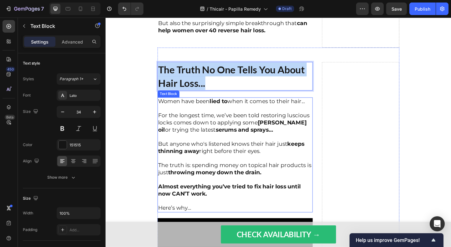
scroll to position [218, 0]
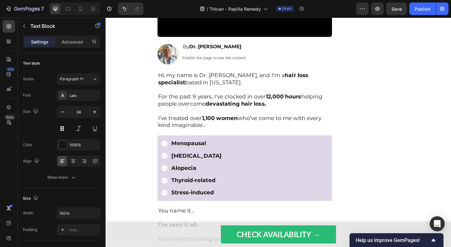
type input "16"
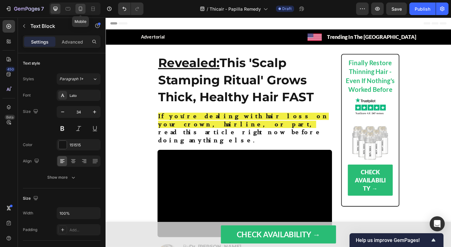
click at [80, 12] on div at bounding box center [81, 9] width 10 height 10
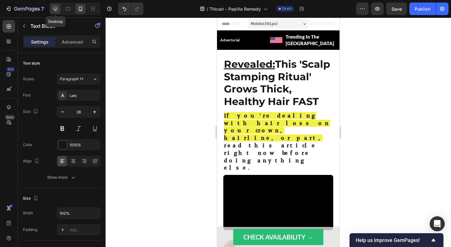
click at [55, 10] on icon at bounding box center [56, 9] width 4 height 4
type input "34"
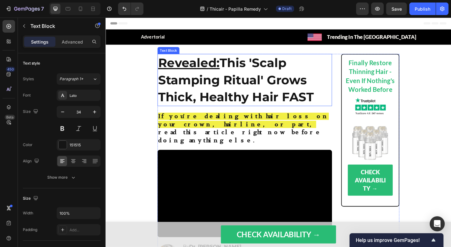
click at [232, 83] on strong "Revealed: This 'Scalp Stamping Ritual' Grows Thick, Healthy Hair FAST" at bounding box center [248, 85] width 170 height 53
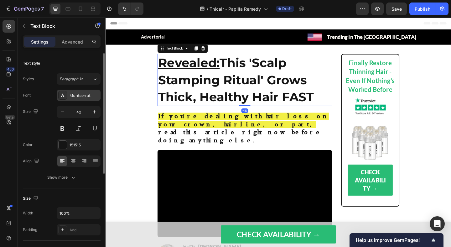
click at [84, 99] on div "Montserrat" at bounding box center [79, 95] width 44 height 11
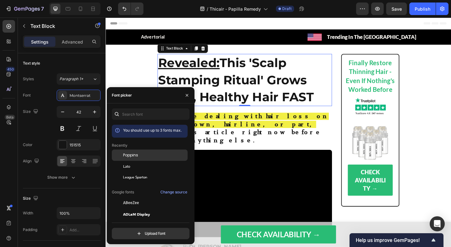
click at [125, 153] on span "Poppins" at bounding box center [130, 155] width 15 height 6
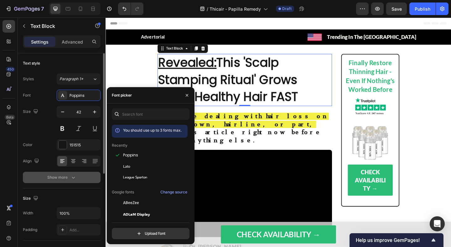
click at [69, 174] on div "Show more" at bounding box center [61, 177] width 29 height 6
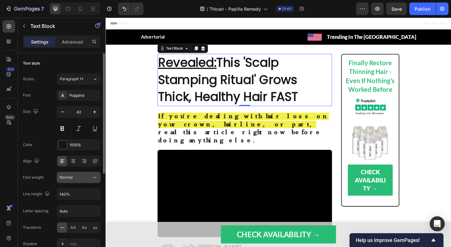
click at [72, 181] on button "Normal" at bounding box center [79, 177] width 44 height 11
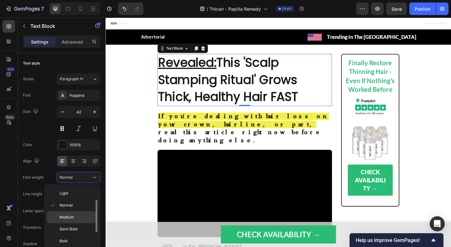
scroll to position [24, 0]
click at [76, 229] on span "Semi Bold" at bounding box center [69, 229] width 18 height 6
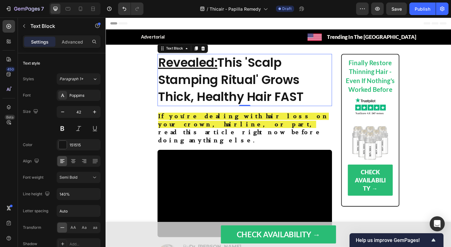
click at [182, 105] on strong "Revealed: This 'Scalp Stamping Ritual' Grows Thick, Healthy Hair FAST" at bounding box center [242, 84] width 158 height 55
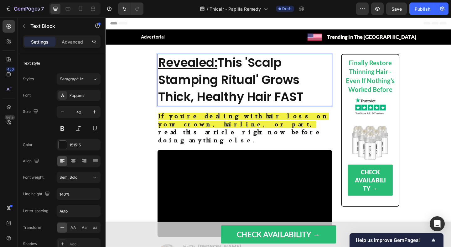
click at [182, 105] on strong "Revealed: This 'Scalp Stamping Ritual' Grows Thick, Healthy Hair FAST" at bounding box center [242, 84] width 158 height 55
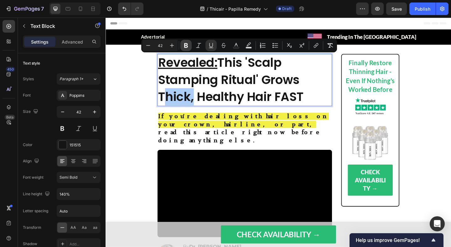
click at [184, 43] on icon "Editor contextual toolbar" at bounding box center [186, 45] width 6 height 6
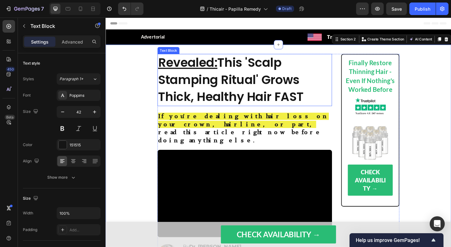
click at [177, 86] on p "Revealed: This 'Scalp Stamping Ritual' Grows Thick, Healthy Hair FAST" at bounding box center [257, 85] width 189 height 55
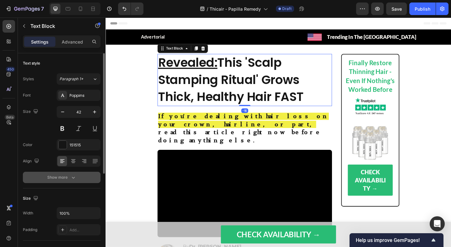
click at [63, 178] on div "Show more" at bounding box center [61, 177] width 29 height 6
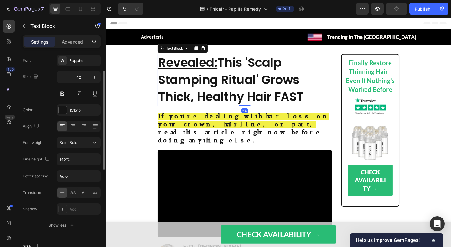
scroll to position [36, 0]
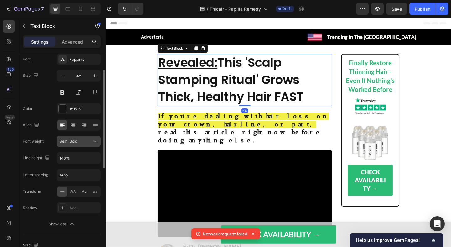
click at [78, 142] on div "Semi Bold" at bounding box center [76, 141] width 32 height 6
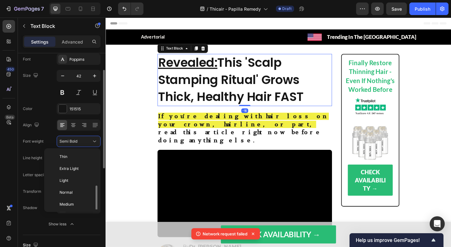
scroll to position [23, 0]
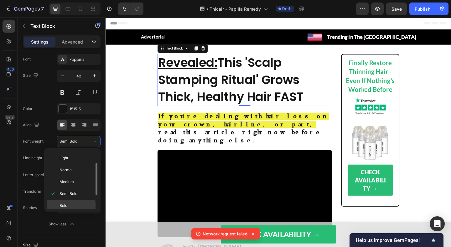
click at [75, 202] on div "Bold" at bounding box center [71, 206] width 49 height 12
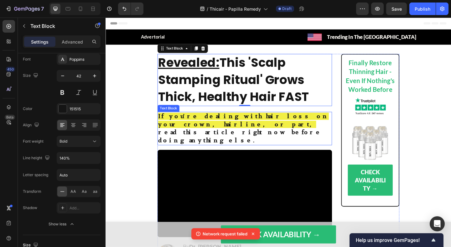
click at [186, 126] on span "If you're dealing with hair loss on your crown, hairline, or part," at bounding box center [256, 129] width 186 height 17
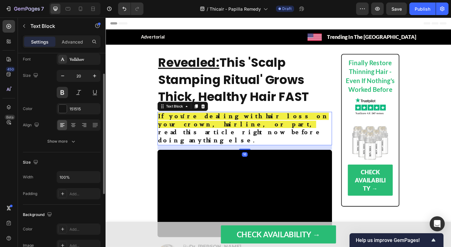
click at [78, 65] on div "Font Volkhov Size 20 Color 151515 Align Show more" at bounding box center [62, 100] width 78 height 93
click at [79, 63] on div "Volkhov" at bounding box center [79, 59] width 44 height 11
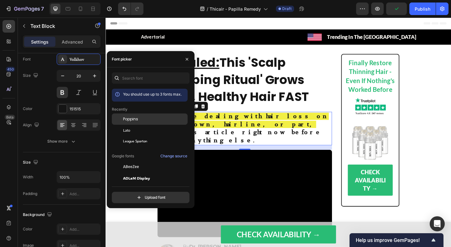
click at [133, 120] on span "Poppins" at bounding box center [130, 119] width 15 height 6
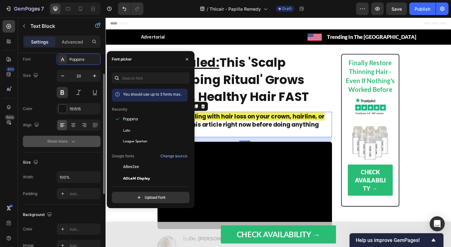
click at [74, 141] on icon "button" at bounding box center [73, 141] width 6 height 6
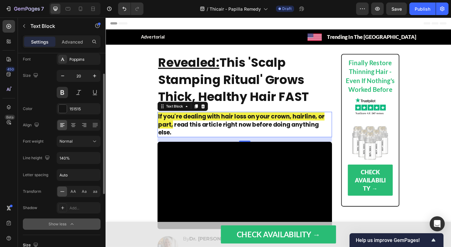
click at [76, 148] on div "Font Poppins Size 20 Color 151515 Align Font weight Normal Line height 140% Let…" at bounding box center [62, 142] width 78 height 176
click at [77, 143] on div "Normal" at bounding box center [76, 141] width 32 height 6
click at [62, 94] on button at bounding box center [62, 92] width 11 height 11
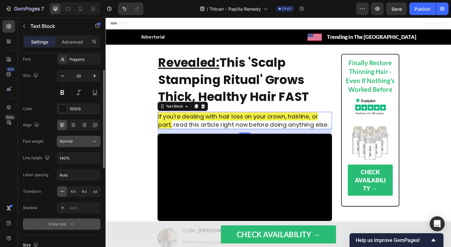
click at [84, 141] on div "Normal" at bounding box center [76, 141] width 32 height 6
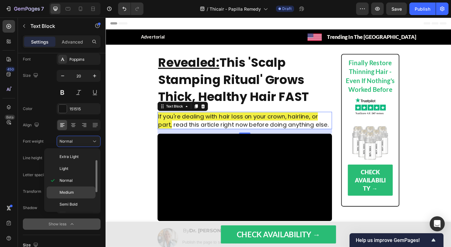
scroll to position [14, 0]
click at [79, 202] on p "Semi Bold" at bounding box center [76, 203] width 33 height 6
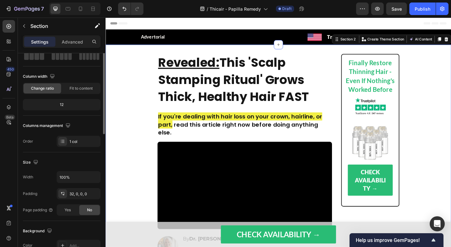
scroll to position [0, 0]
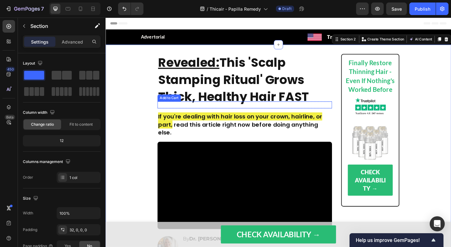
click at [189, 103] on p "Revealed: This 'Scalp Stamping Ritual' Grows Thick, Healthy Hair FAST" at bounding box center [257, 85] width 189 height 55
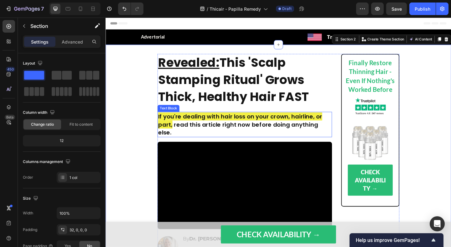
click at [184, 89] on p "Revealed: This 'Scalp Stamping Ritual' Grows Thick, Healthy Hair FAST" at bounding box center [257, 85] width 189 height 55
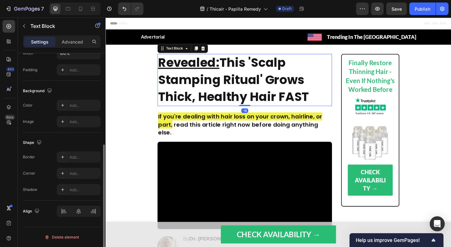
scroll to position [2, 0]
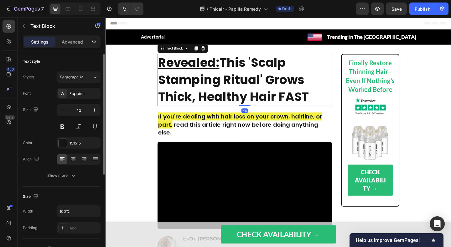
click at [70, 185] on div "Text style Styles Paragraph 1* Font Poppins Size 42 Color 151515 Align Show more" at bounding box center [62, 118] width 78 height 135
click at [73, 177] on icon "button" at bounding box center [73, 175] width 6 height 6
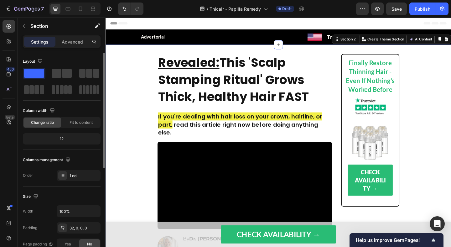
scroll to position [0, 0]
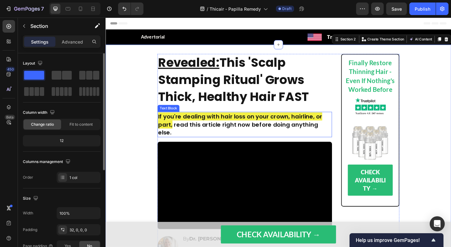
click at [185, 130] on p "If you're dealing with hair loss on your crown, hairline, or part, read this ar…" at bounding box center [257, 134] width 189 height 26
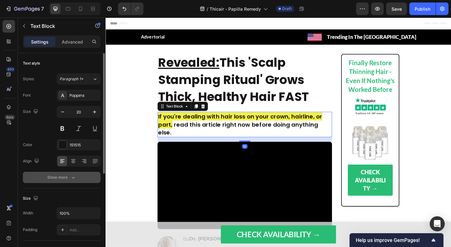
click at [78, 181] on button "Show more" at bounding box center [62, 177] width 78 height 11
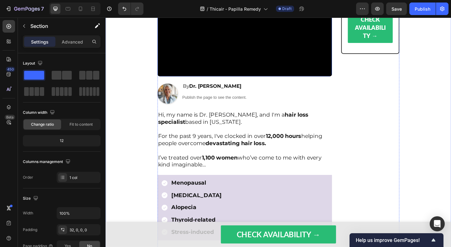
scroll to position [166, 0]
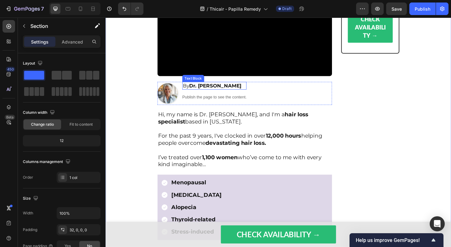
click at [230, 93] on strong "Dr. Vanessa Carter" at bounding box center [224, 91] width 57 height 6
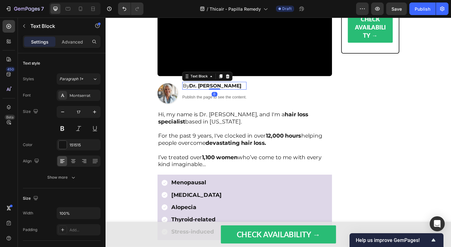
click at [230, 93] on strong "Dr. Vanessa Carter" at bounding box center [224, 91] width 57 height 6
click at [237, 93] on strong "Dr. Vanessa Carter" at bounding box center [224, 91] width 57 height 6
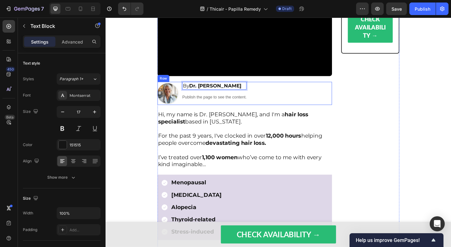
click at [290, 97] on div "Image By Dr. Michael Bennet Text Block 0 Publish the page to see the content. C…" at bounding box center [257, 99] width 190 height 25
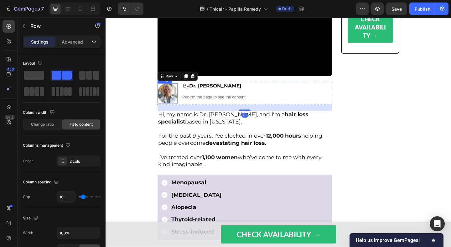
click at [173, 107] on img at bounding box center [173, 100] width 22 height 22
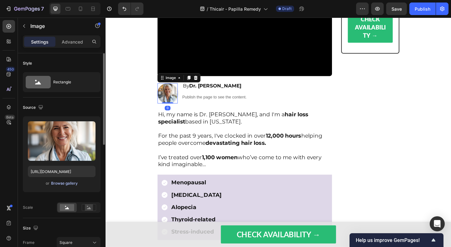
click at [69, 185] on div "Browse gallery" at bounding box center [64, 183] width 27 height 6
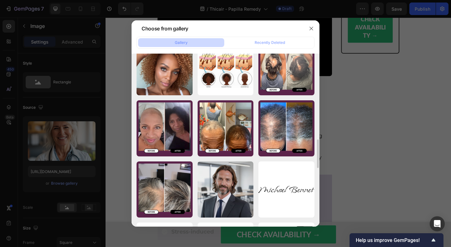
scroll to position [511, 0]
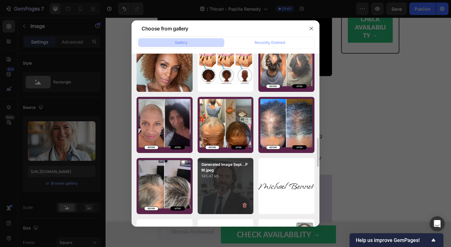
click at [221, 175] on p "145.47 kb" at bounding box center [225, 176] width 49 height 6
type input "https://cdn.shopify.com/s/files/1/0609/3442/2659/files/gempages_527440438852846…"
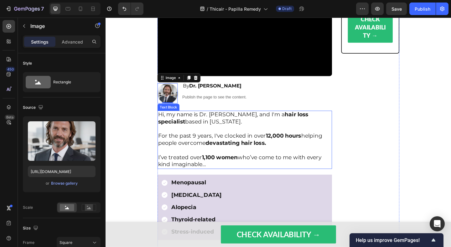
click at [309, 158] on p "For the past 9 years, I've clocked in over 12,000 hours helping people overcome…" at bounding box center [257, 150] width 189 height 15
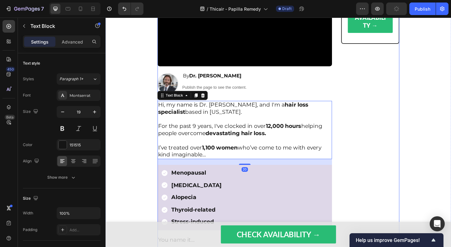
scroll to position [186, 0]
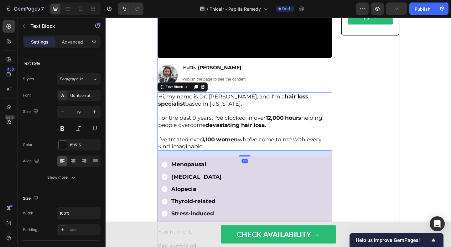
click at [367, 136] on div "Finally Restore Thinning Hair - Even If Nothing's Worked Before Text Block Imag…" at bounding box center [393, 81] width 63 height 421
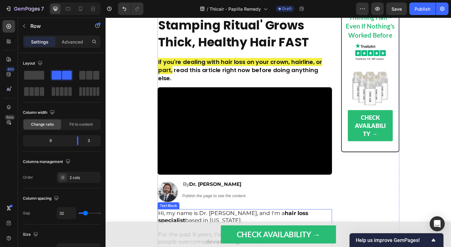
scroll to position [0, 0]
